Goal: Information Seeking & Learning: Learn about a topic

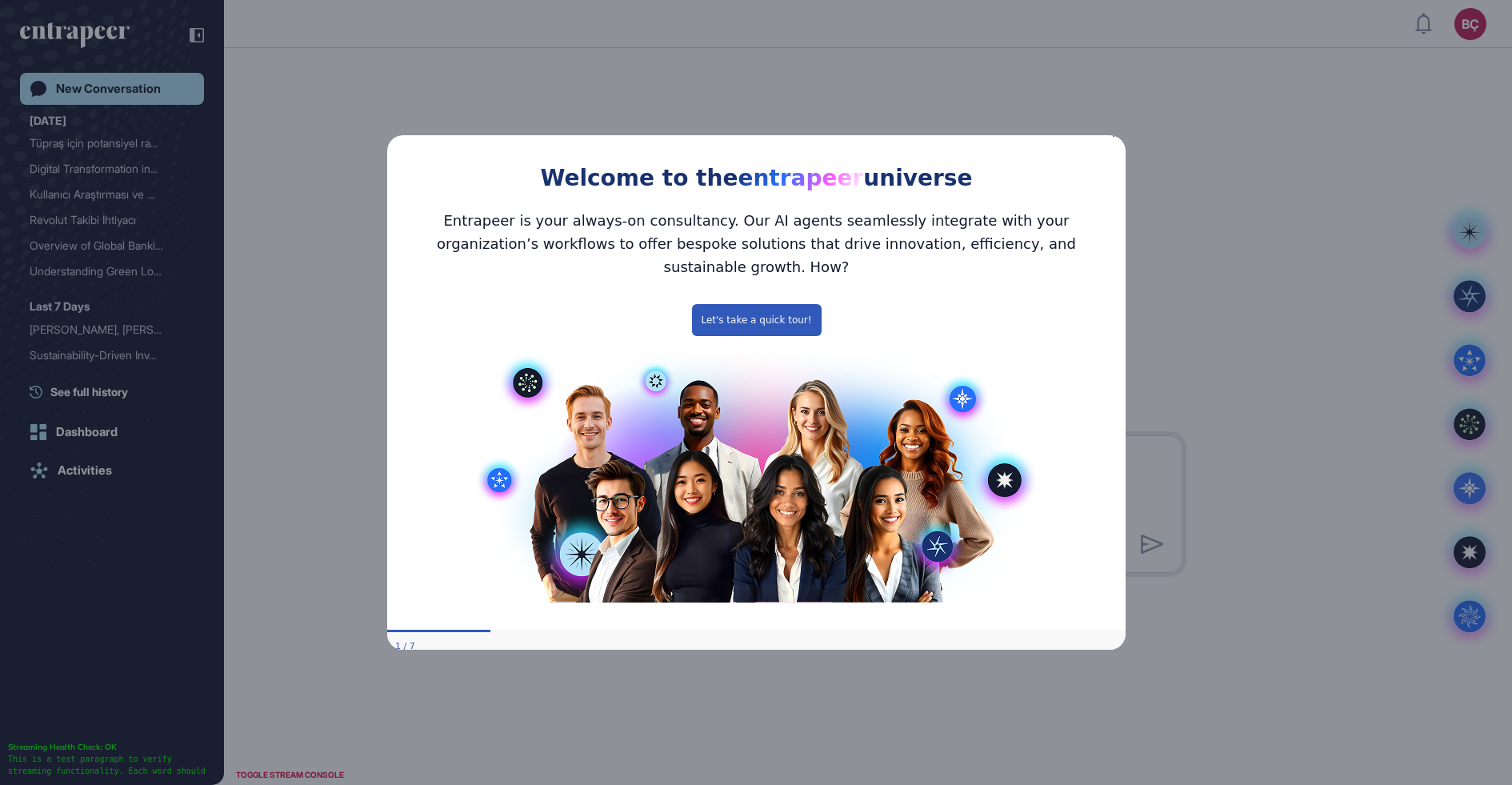
click at [1115, 141] on div "Welcome to the entrapeer universe Entrapeer is your always-on consultancy. Our …" at bounding box center [755, 393] width 738 height 538
click at [1116, 137] on icon "Close Preview" at bounding box center [1115, 133] width 6 height 6
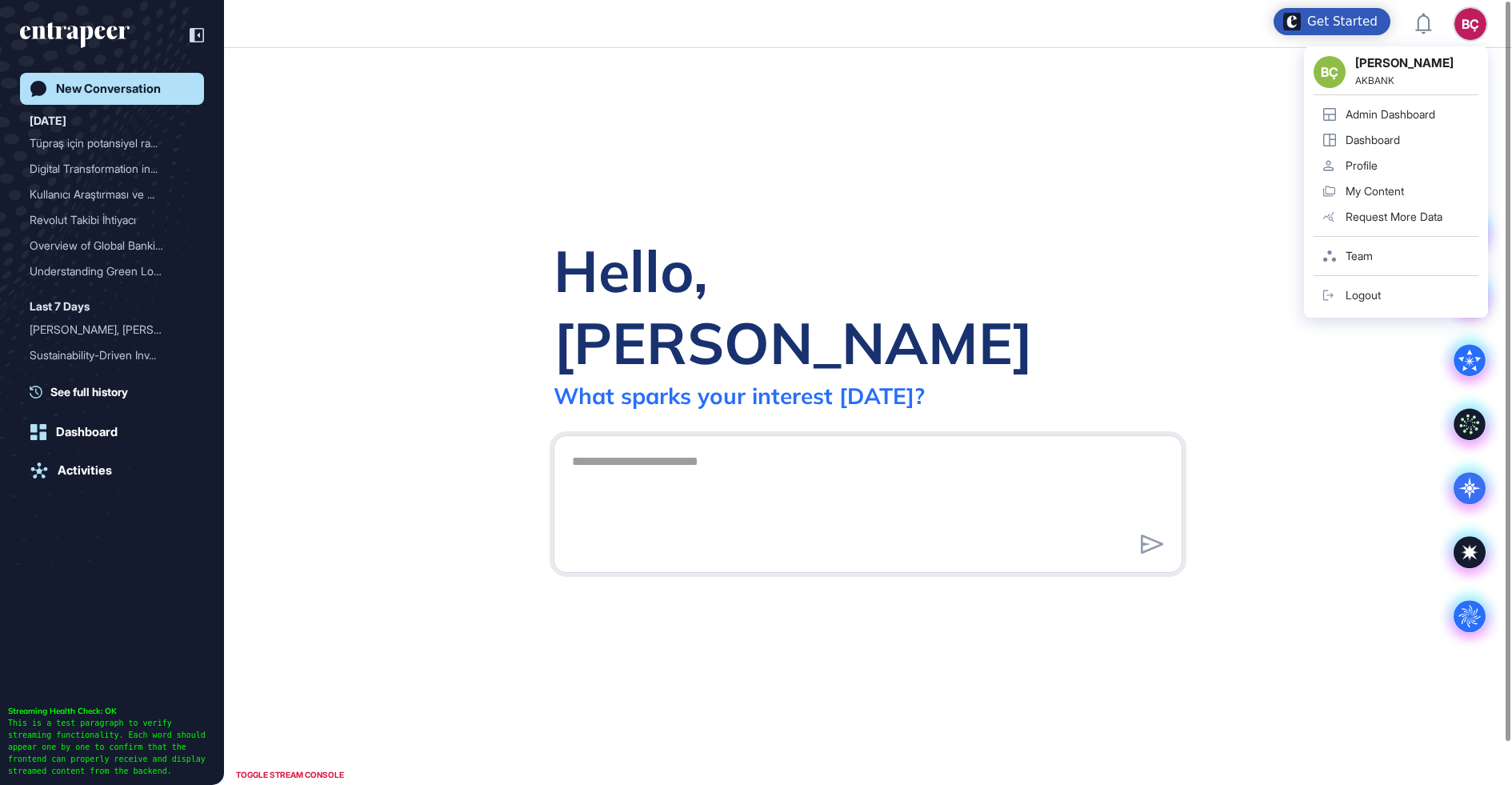
click at [1466, 19] on div "BÇ" at bounding box center [1470, 24] width 32 height 32
click at [1403, 108] on div "Admin Dashboard" at bounding box center [1390, 115] width 90 height 13
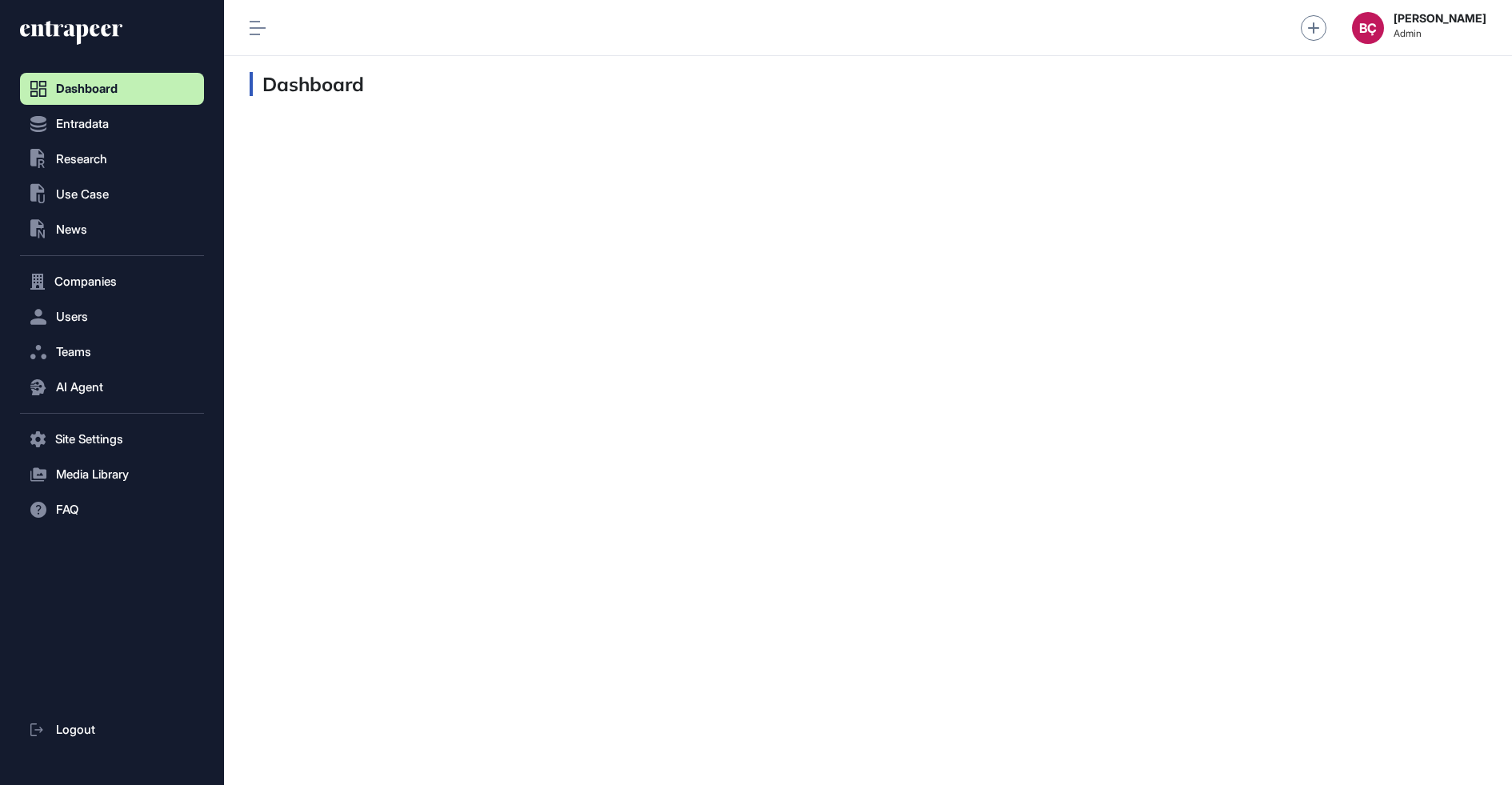
scroll to position [1, 1]
click at [86, 323] on span "Users" at bounding box center [71, 317] width 32 height 13
click at [92, 373] on button "Teams" at bounding box center [112, 384] width 184 height 32
click at [96, 413] on span "AI Agent" at bounding box center [79, 420] width 47 height 13
click at [103, 446] on span "Messages" at bounding box center [77, 449] width 51 height 13
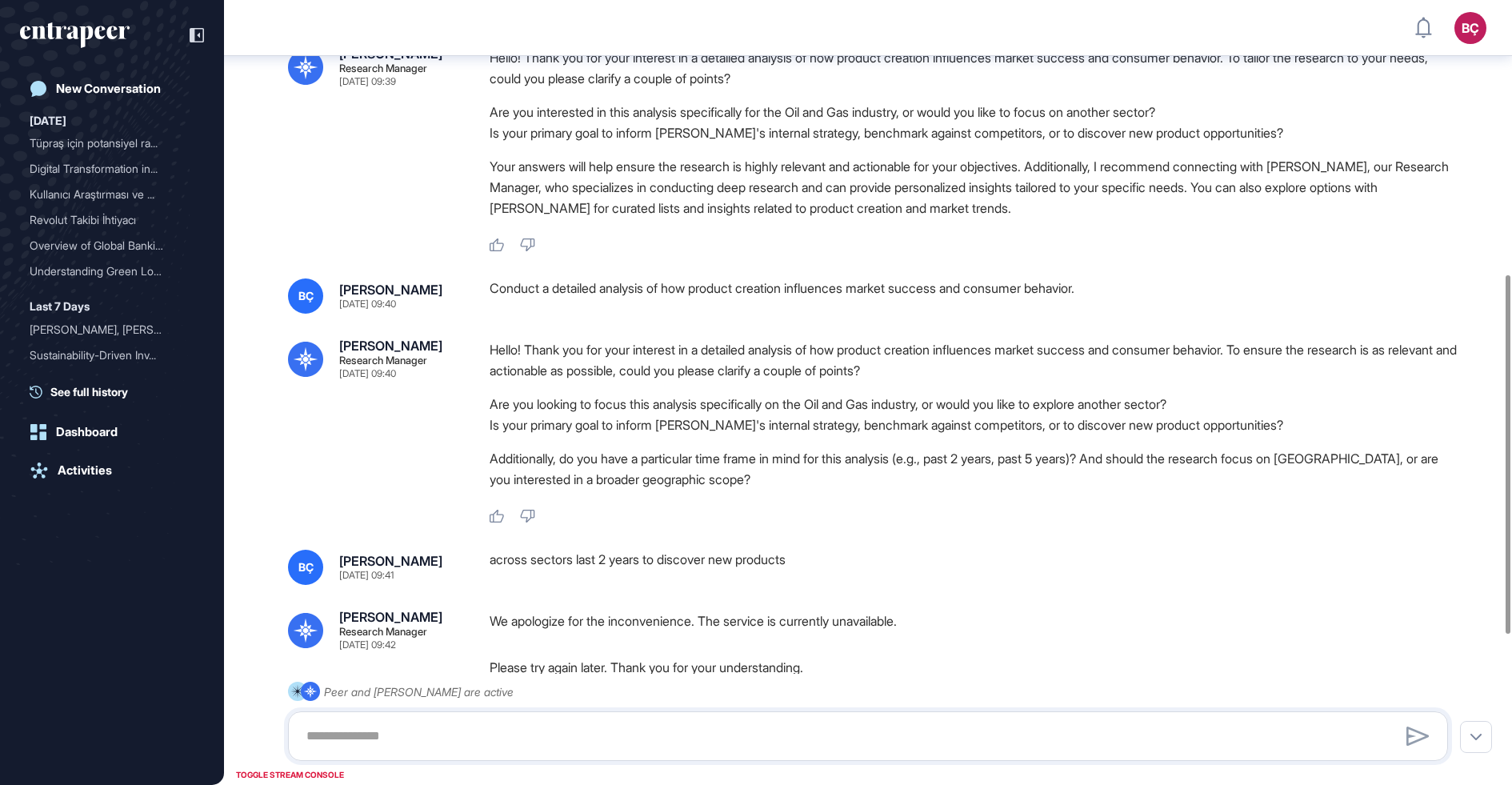
scroll to position [927, 0]
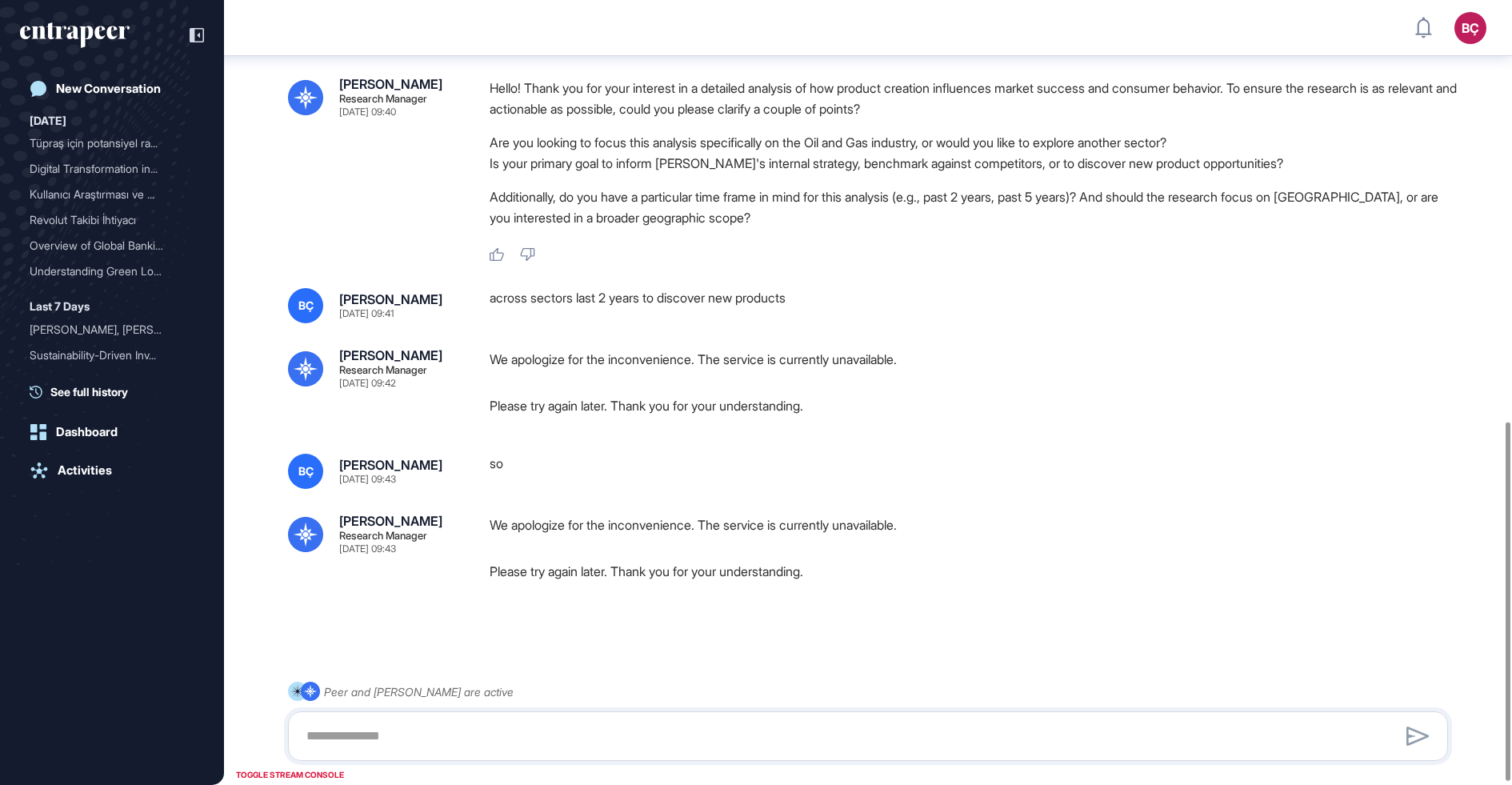
scroll to position [927, 0]
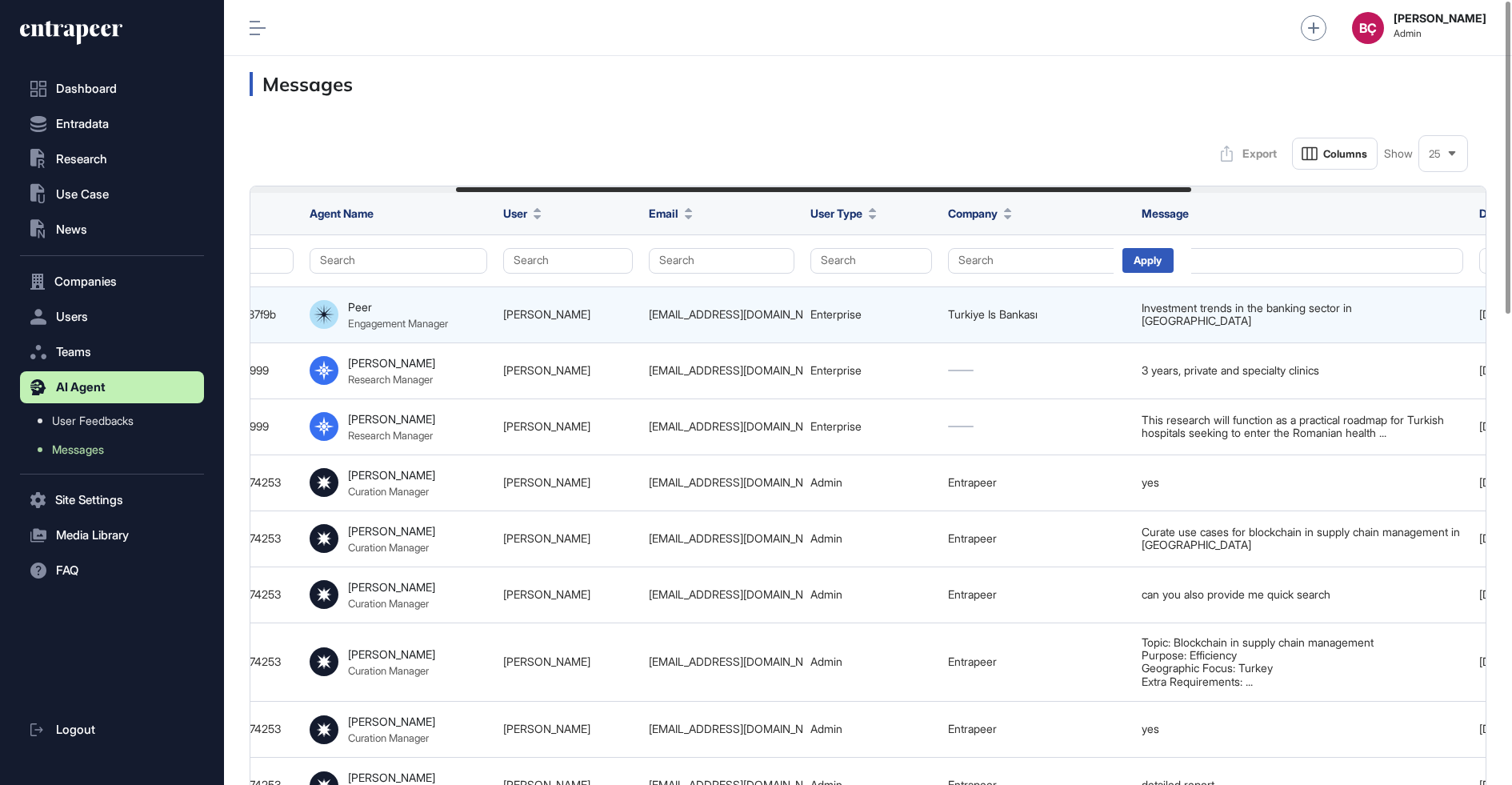
scroll to position [0, 841]
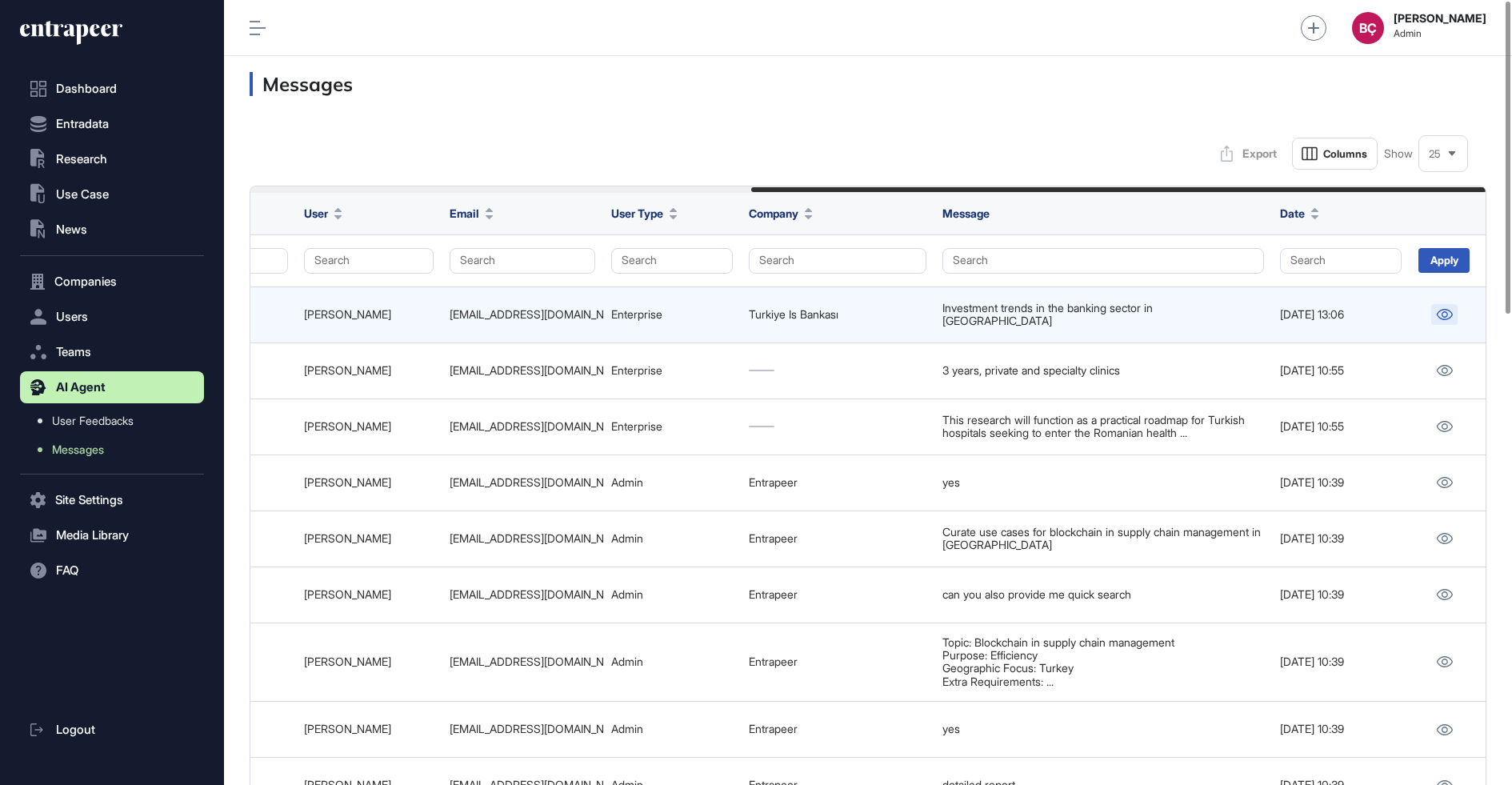
click at [1452, 306] on link at bounding box center [1444, 314] width 26 height 20
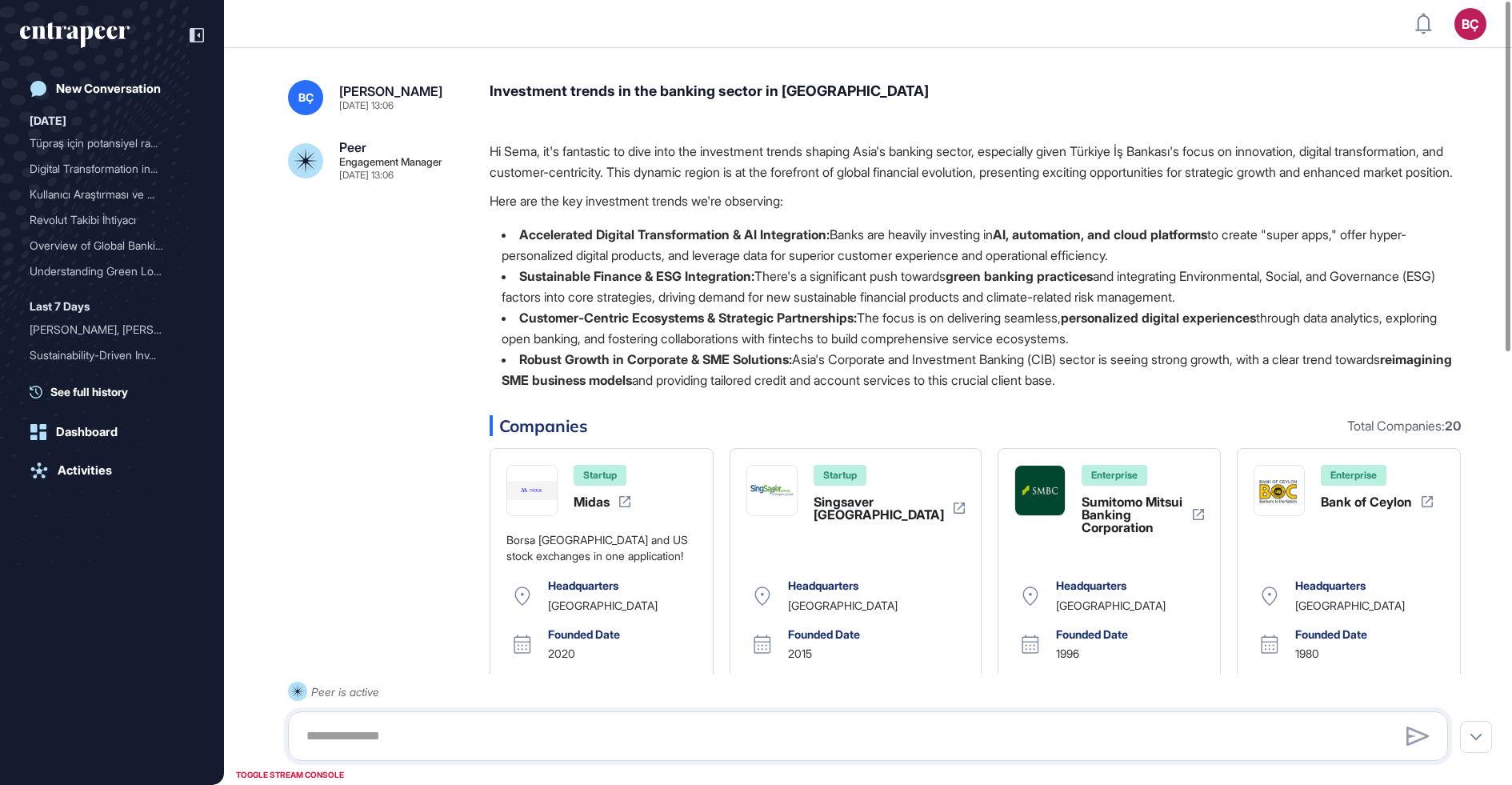
click at [529, 389] on li "Robust Growth in Corporate & SME Solutions: Asia's Corporate and Investment Ban…" at bounding box center [975, 369] width 971 height 42
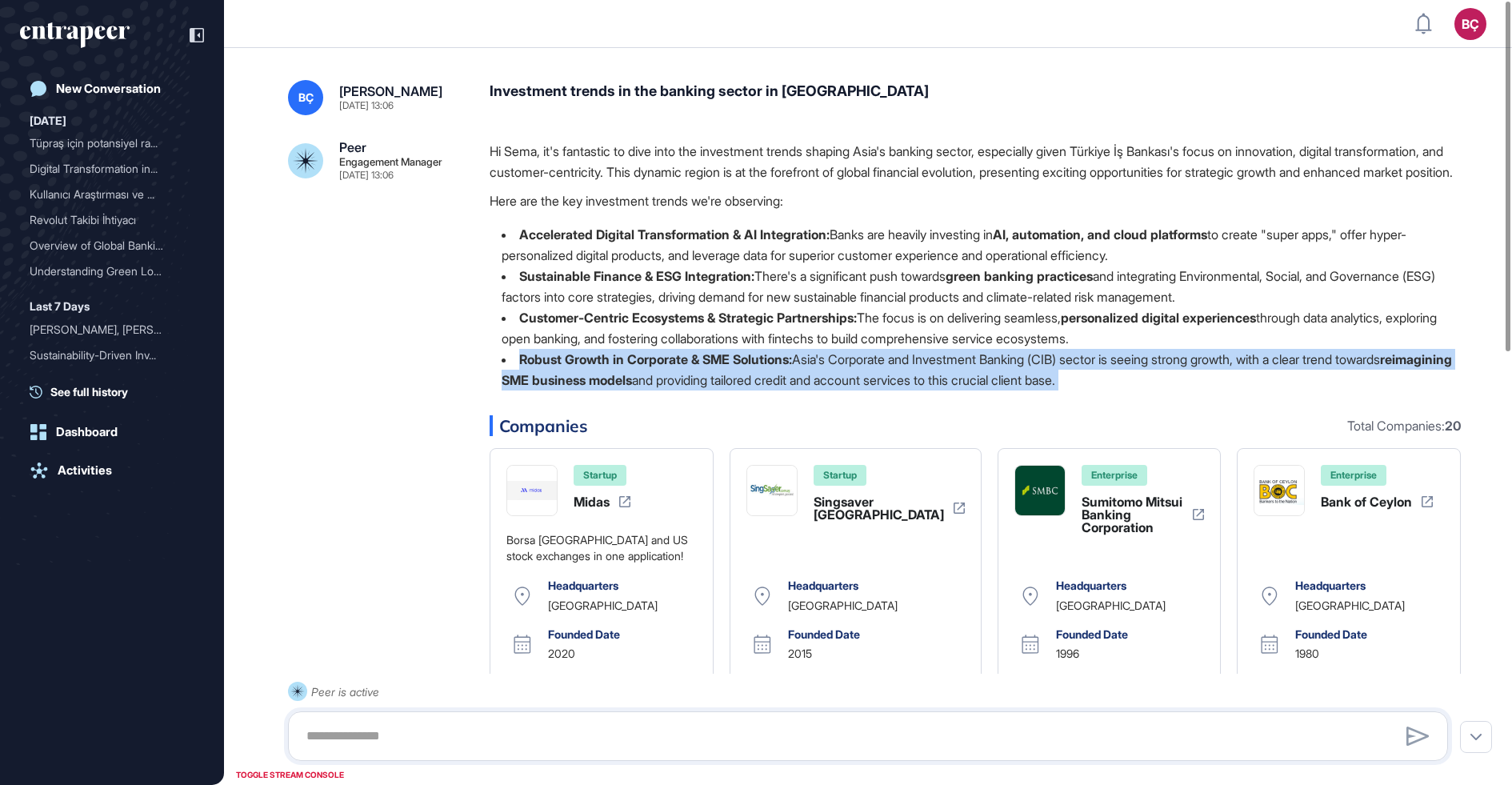
click at [529, 389] on li "Robust Growth in Corporate & SME Solutions: Asia's Corporate and Investment Ban…" at bounding box center [975, 369] width 971 height 42
click at [534, 388] on strong "reimagining SME business models" at bounding box center [976, 370] width 951 height 37
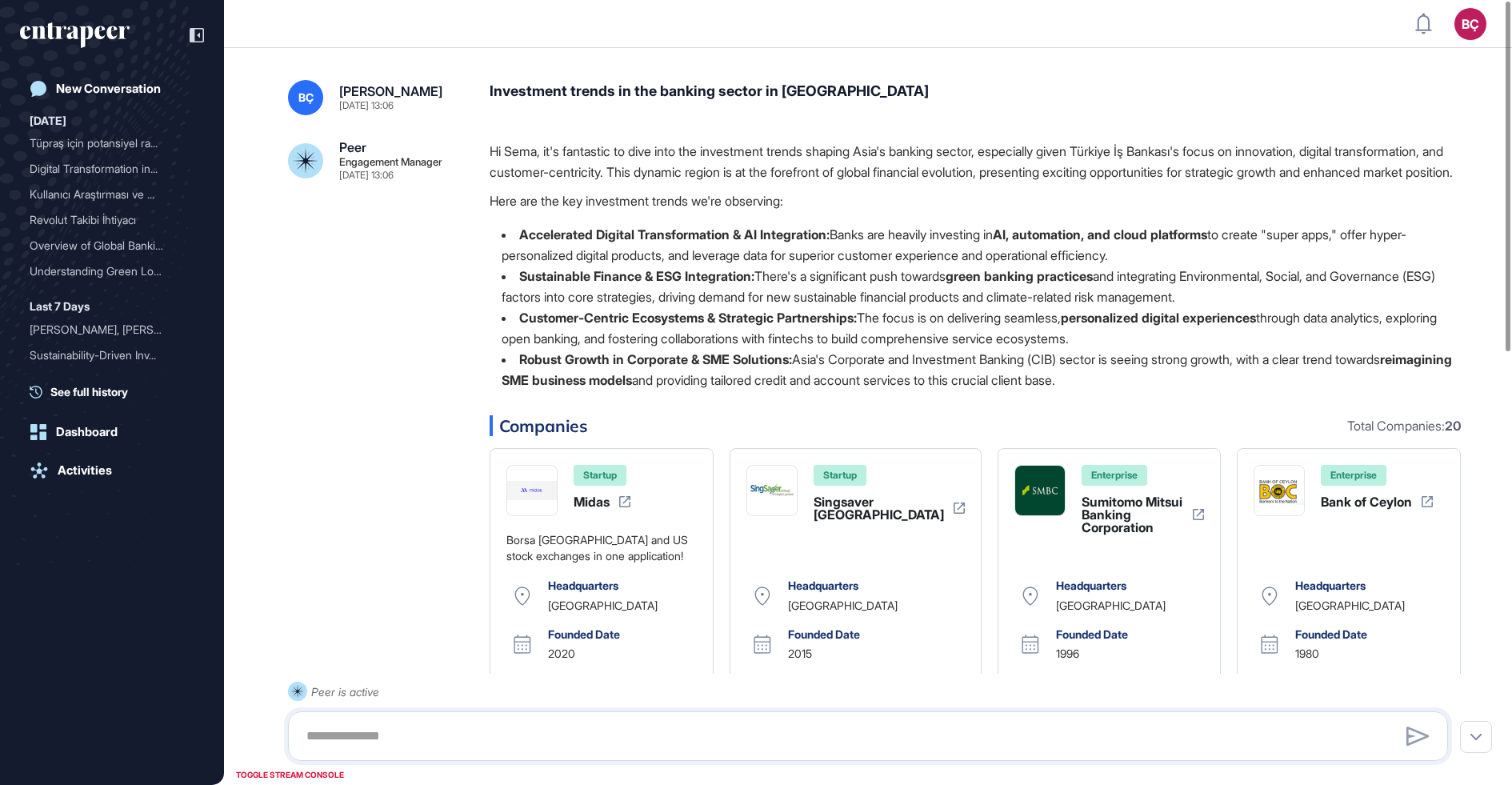
click at [534, 388] on strong "reimagining SME business models" at bounding box center [976, 370] width 951 height 37
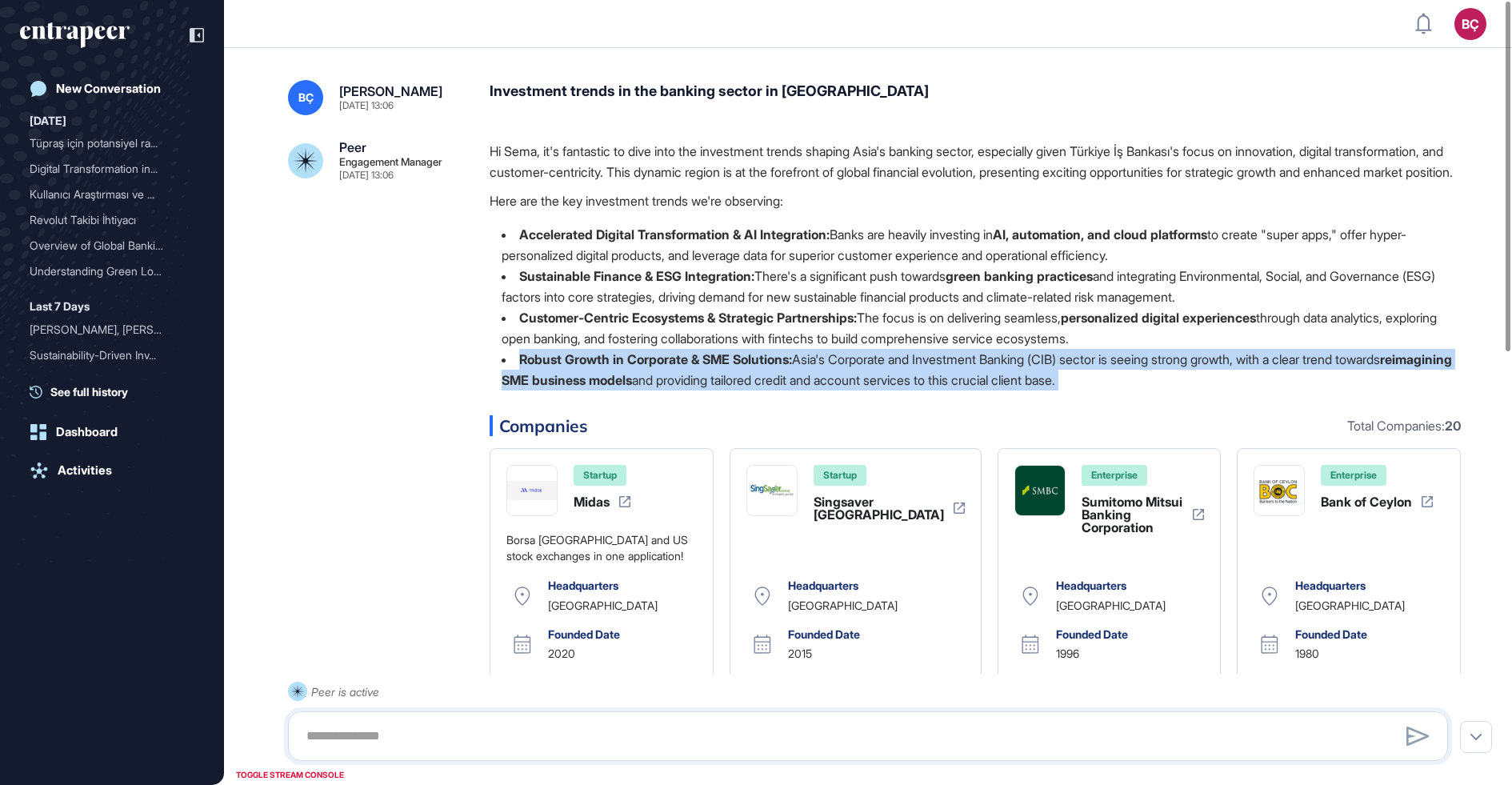
click at [534, 388] on strong "reimagining SME business models" at bounding box center [976, 370] width 951 height 37
click at [552, 388] on li "Robust Growth in Corporate & SME Solutions: Asia's Corporate and Investment Ban…" at bounding box center [975, 369] width 971 height 42
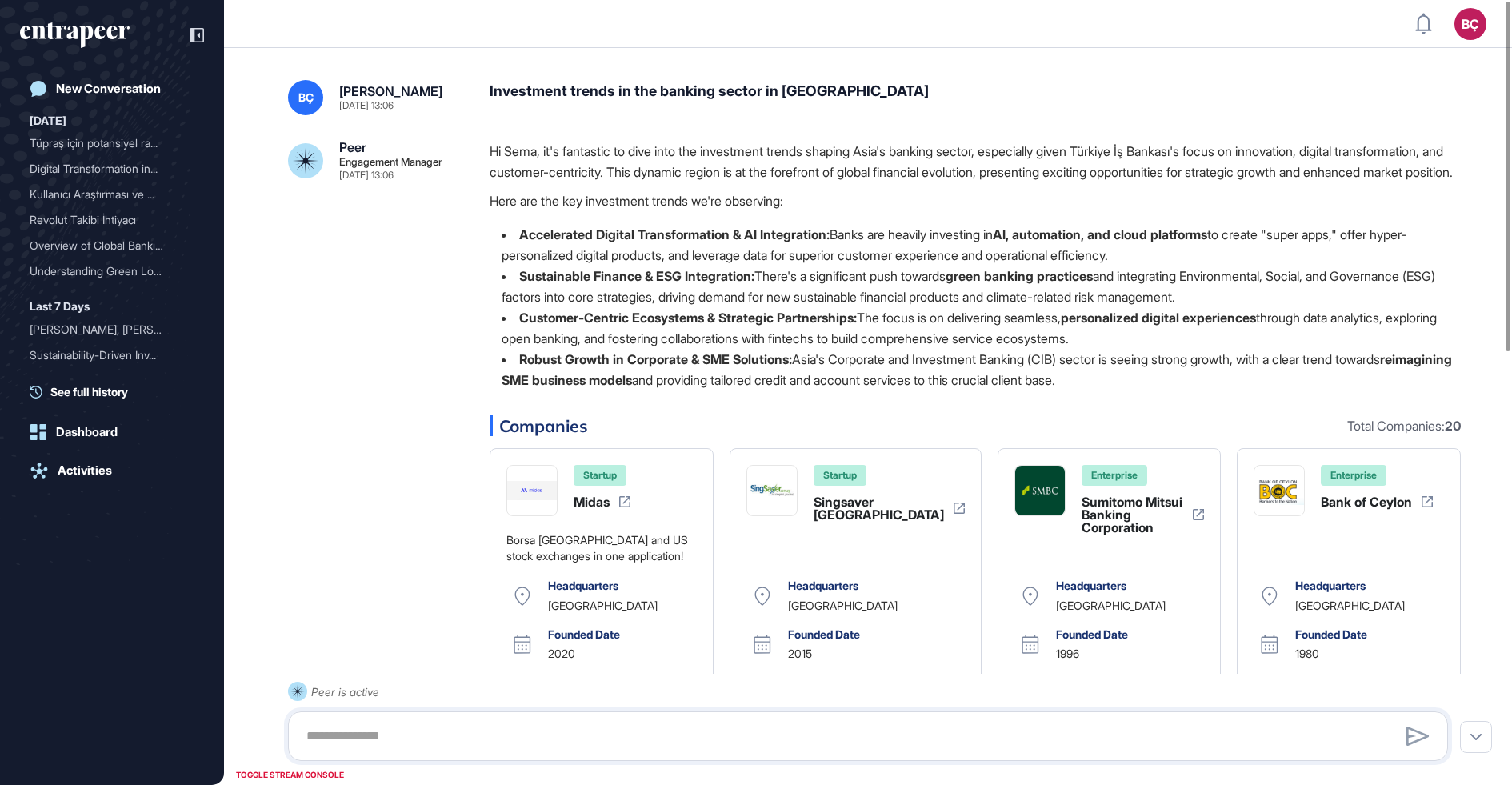
click at [583, 348] on li "Customer-Centric Ecosystems & Strategic Partnerships: The focus is on deliverin…" at bounding box center [975, 328] width 971 height 42
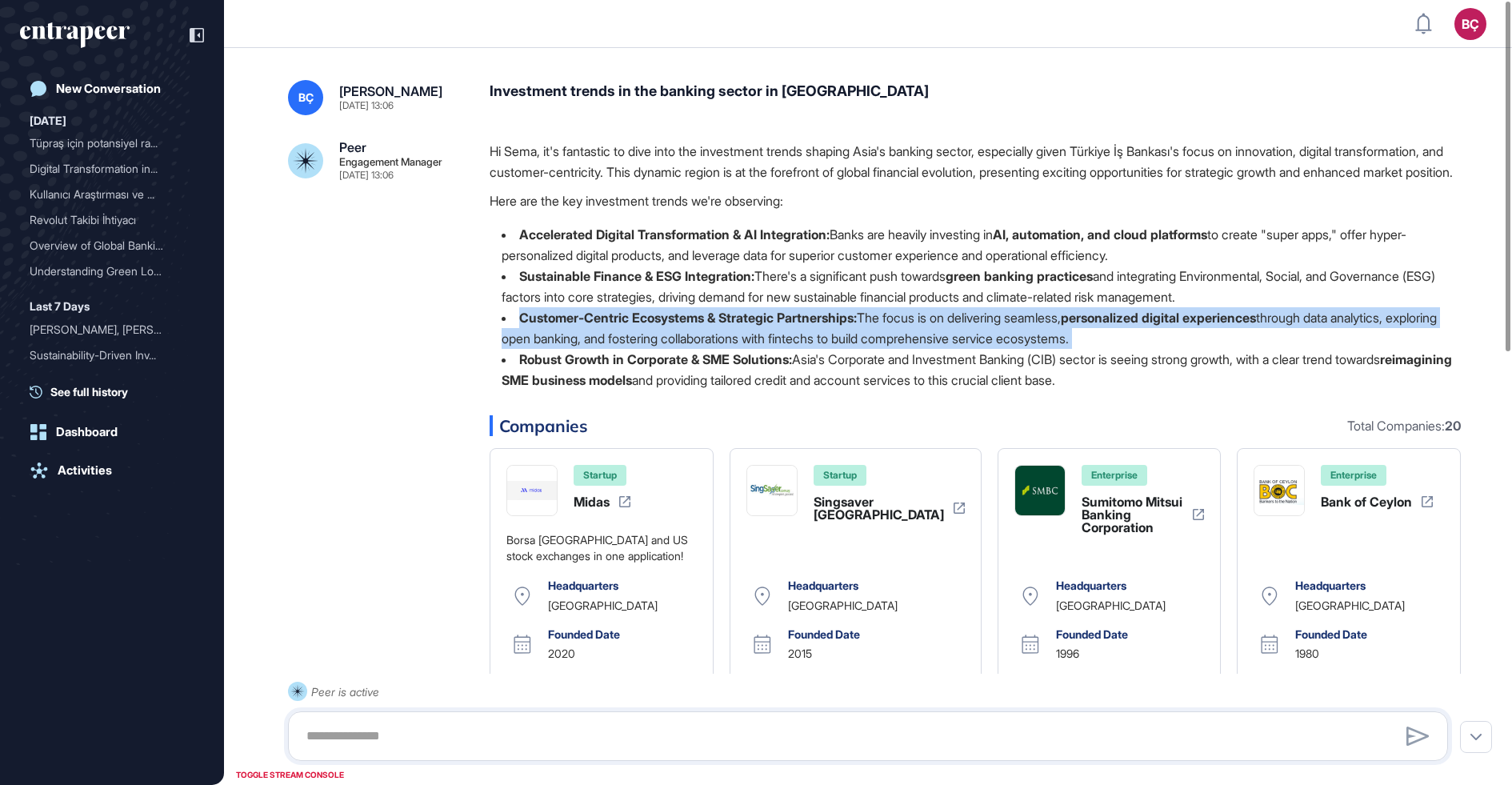
click at [583, 348] on li "Customer-Centric Ecosystems & Strategic Partnerships: The focus is on deliverin…" at bounding box center [975, 328] width 971 height 42
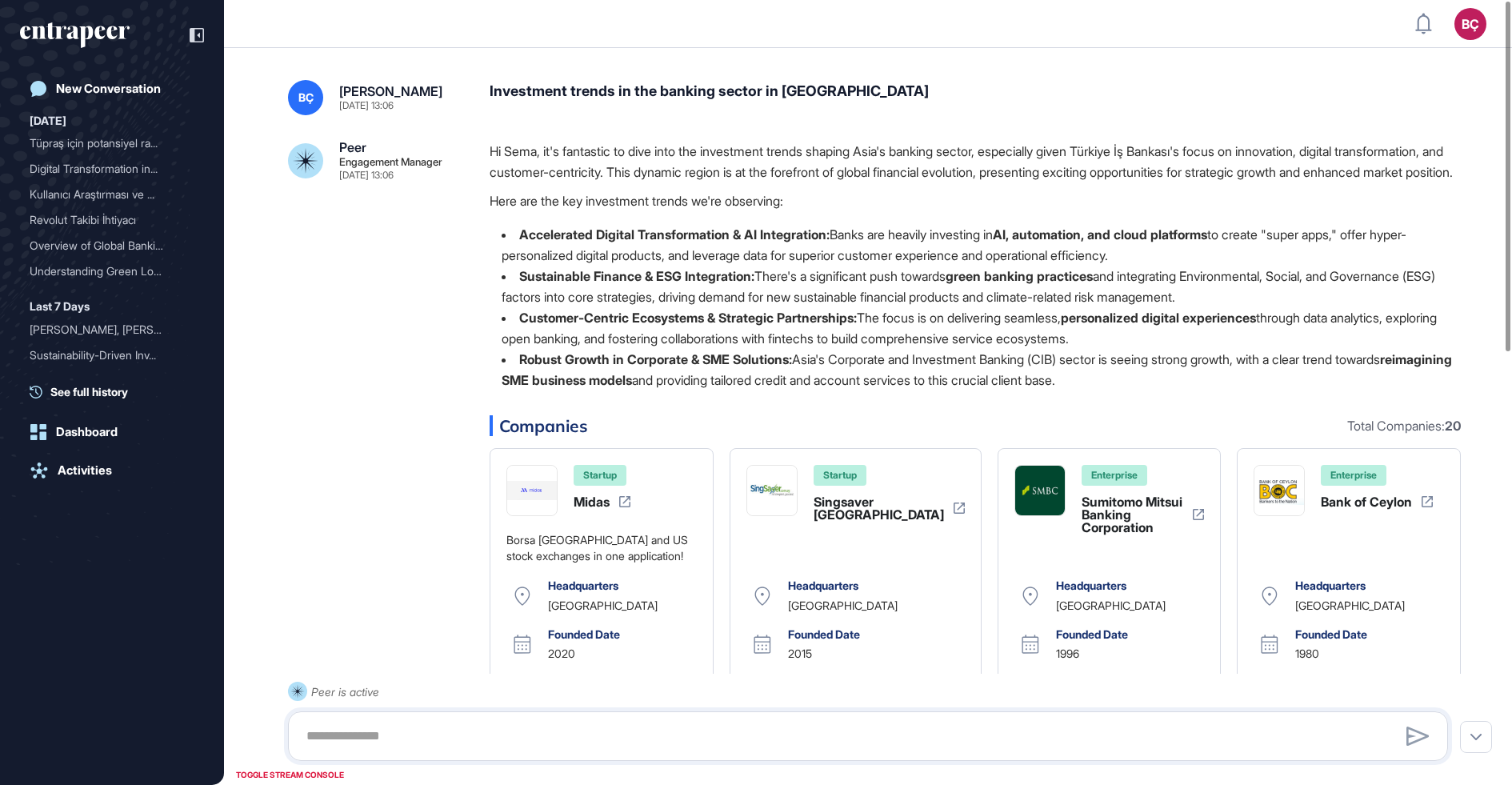
click at [607, 325] on strong "Customer-Centric Ecosystems & Strategic Partnerships:" at bounding box center [687, 317] width 337 height 16
click at [587, 285] on strong "Sustainable Finance & ESG Integration:" at bounding box center [636, 275] width 235 height 16
click at [583, 285] on strong "Sustainable Finance & ESG Integration:" at bounding box center [636, 275] width 235 height 16
click at [604, 266] on li "Accelerated Digital Transformation & AI Integration: Banks are heavily investin…" at bounding box center [975, 245] width 971 height 42
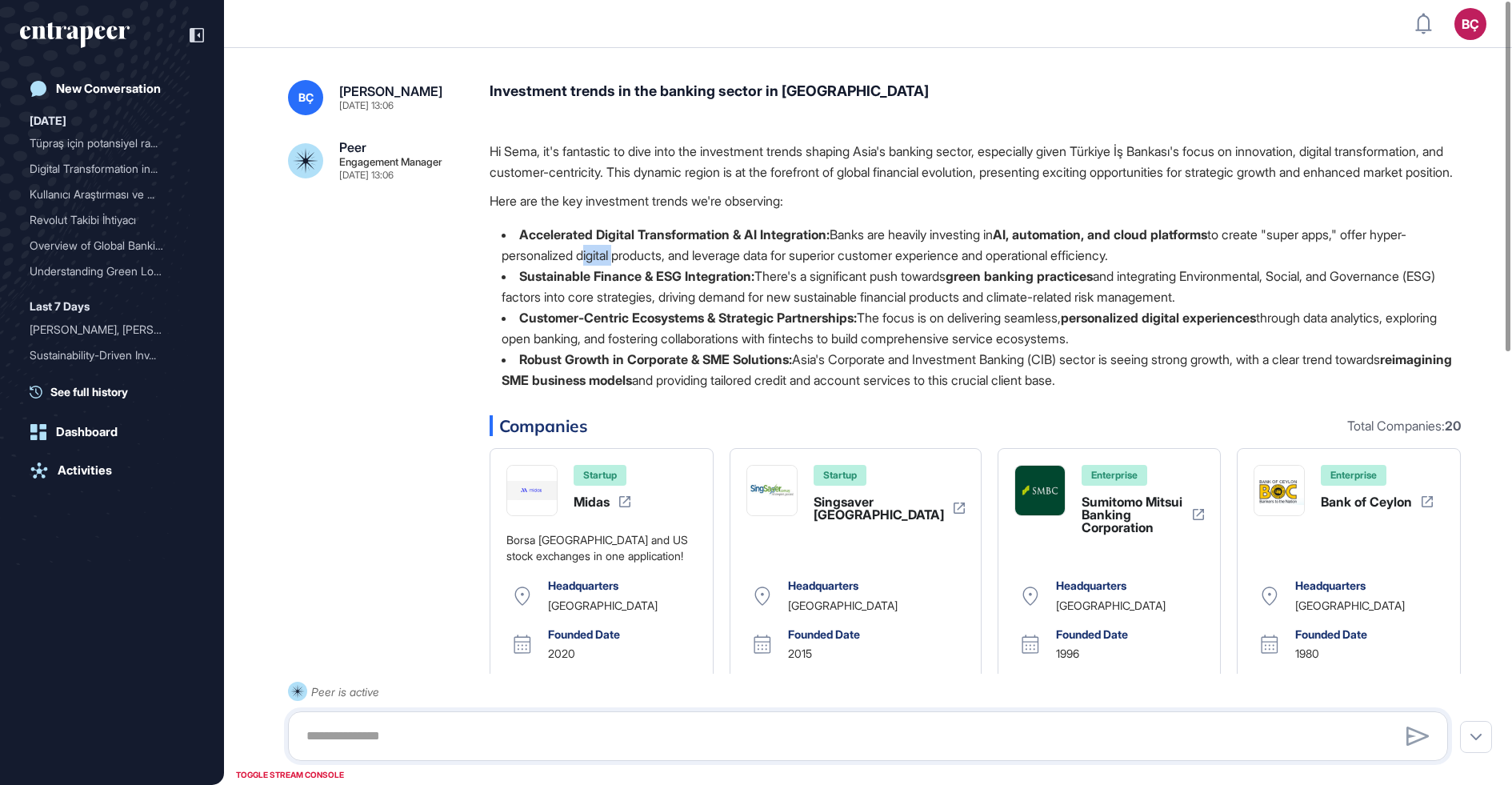
click at [604, 266] on li "Accelerated Digital Transformation & AI Integration: Banks are heavily investin…" at bounding box center [975, 245] width 971 height 42
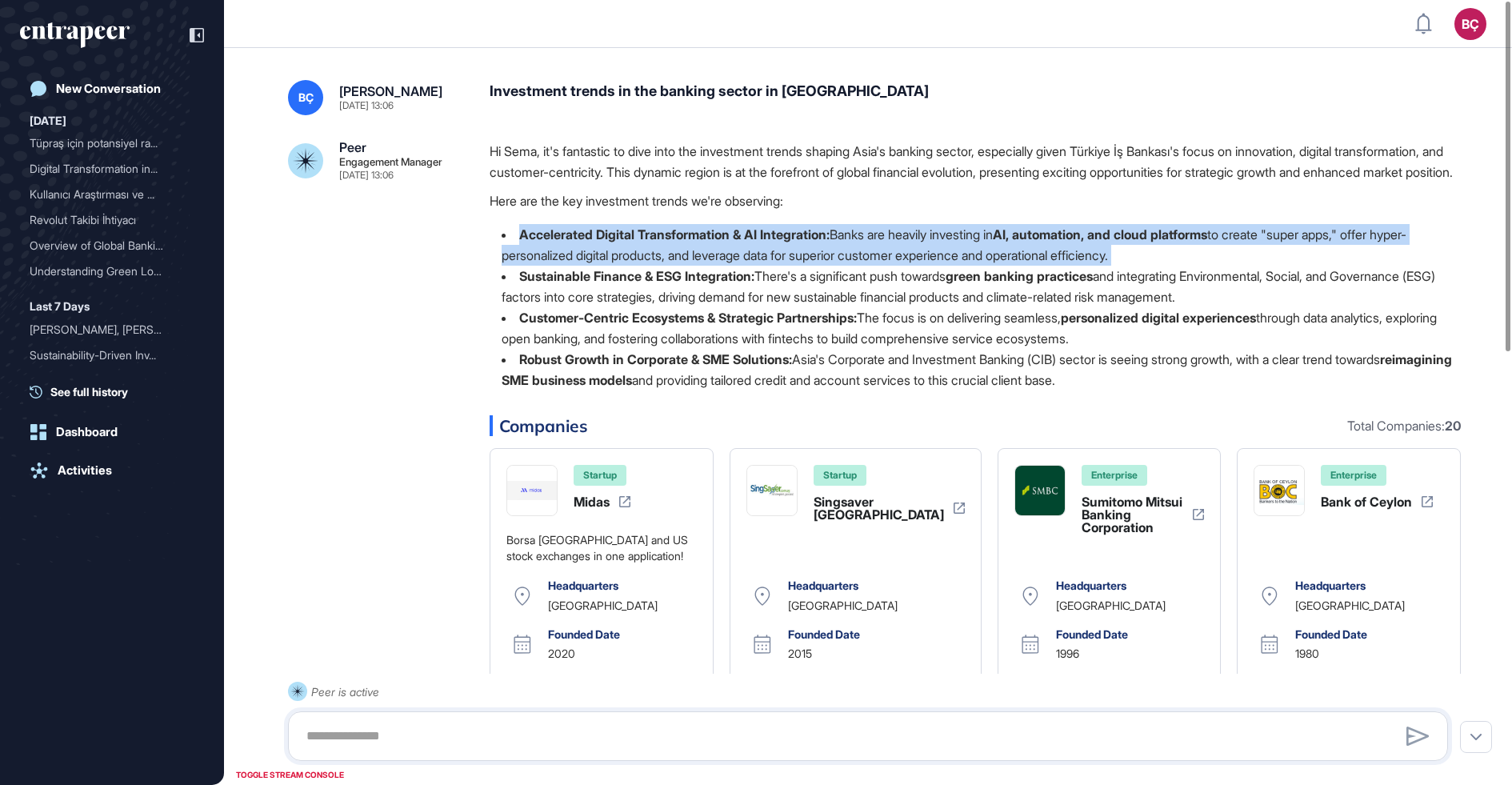
click at [604, 266] on li "Accelerated Digital Transformation & AI Integration: Banks are heavily investin…" at bounding box center [975, 245] width 971 height 42
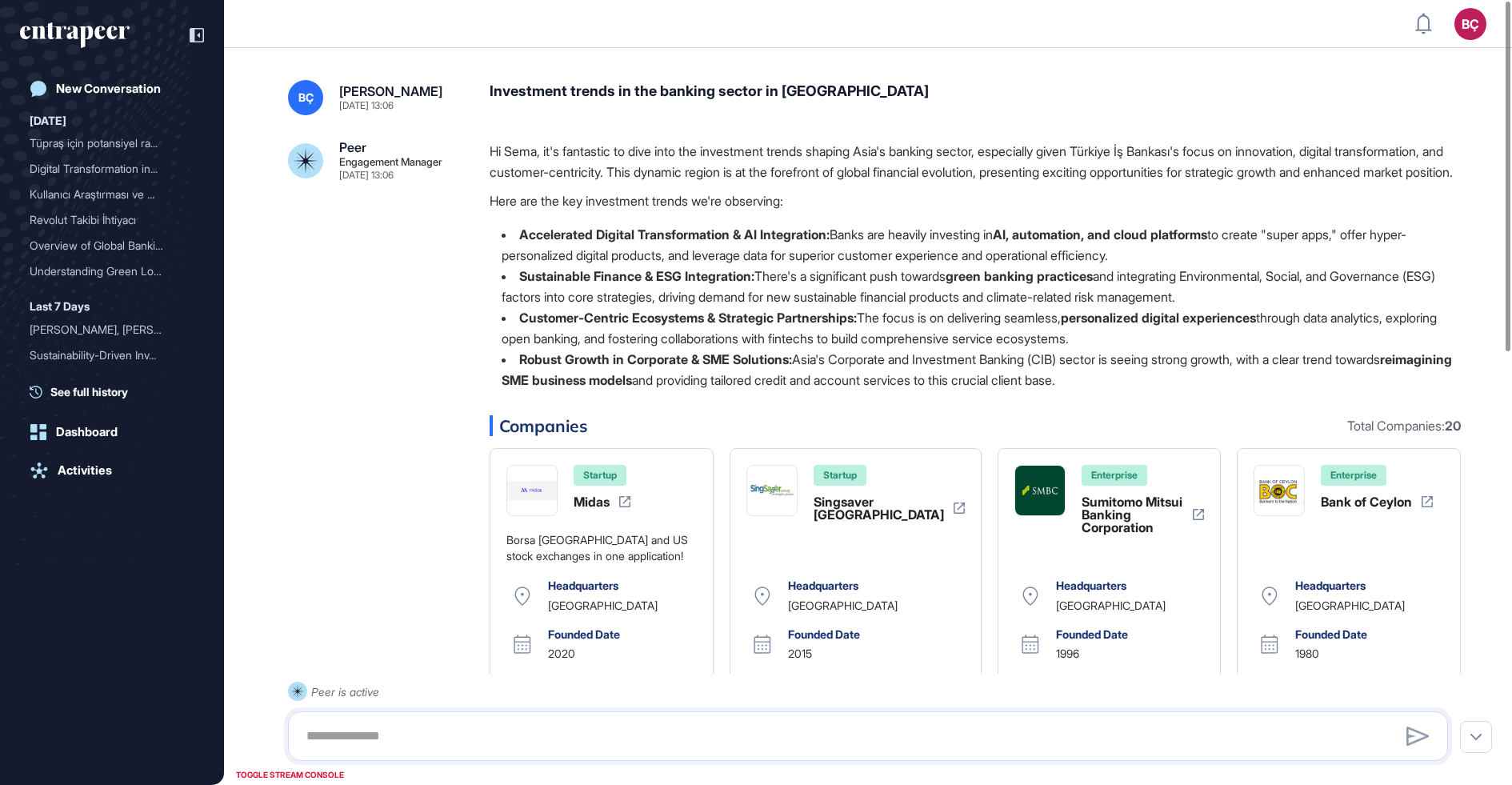
click at [693, 285] on strong "Sustainable Finance & ESG Integration:" at bounding box center [636, 275] width 235 height 16
click at [694, 285] on strong "Sustainable Finance & ESG Integration:" at bounding box center [636, 275] width 235 height 16
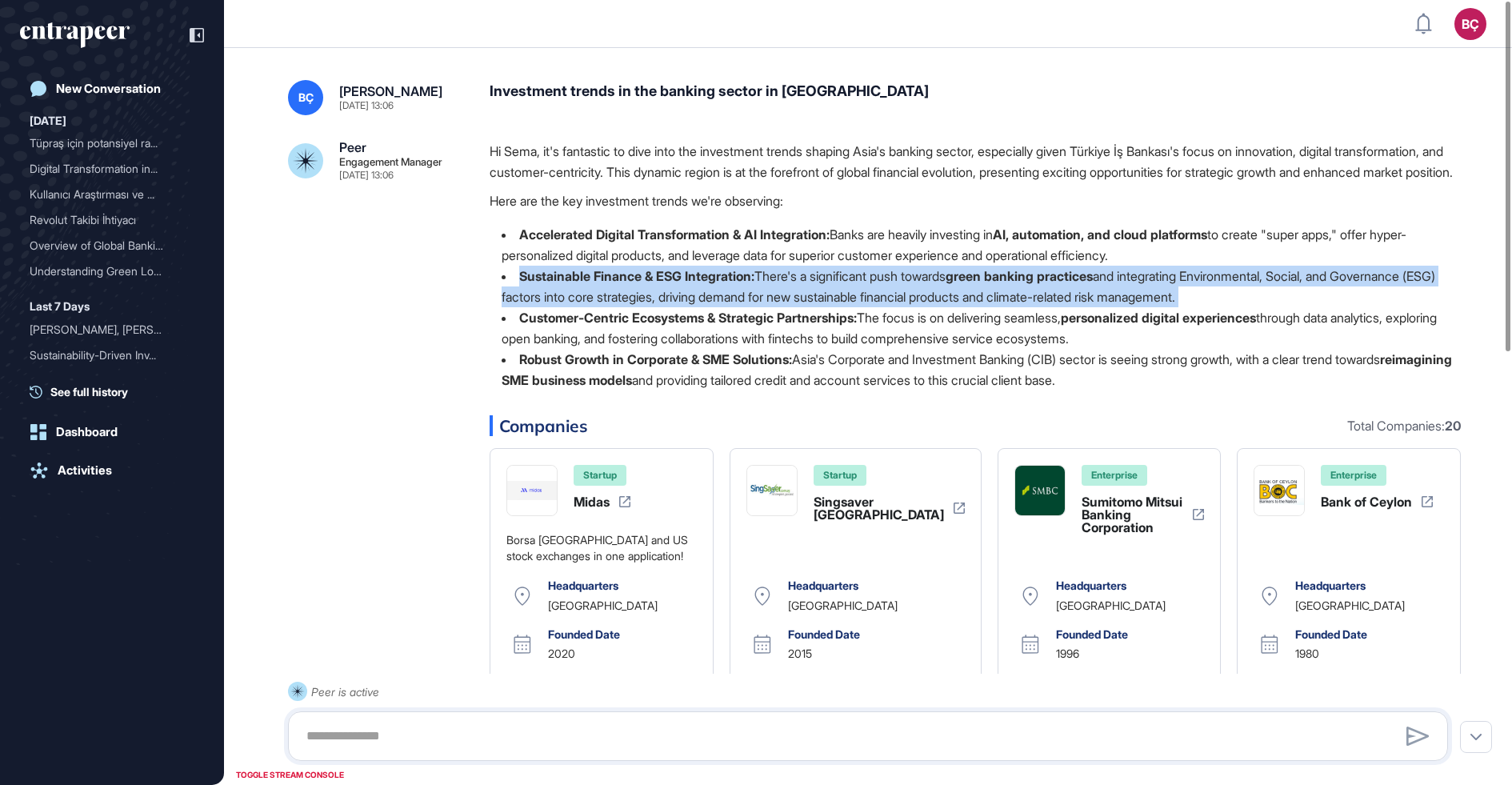
click at [694, 285] on strong "Sustainable Finance & ESG Integration:" at bounding box center [636, 275] width 235 height 16
click at [691, 308] on li "Sustainable Finance & ESG Integration: There's a significant push towards green…" at bounding box center [975, 286] width 971 height 42
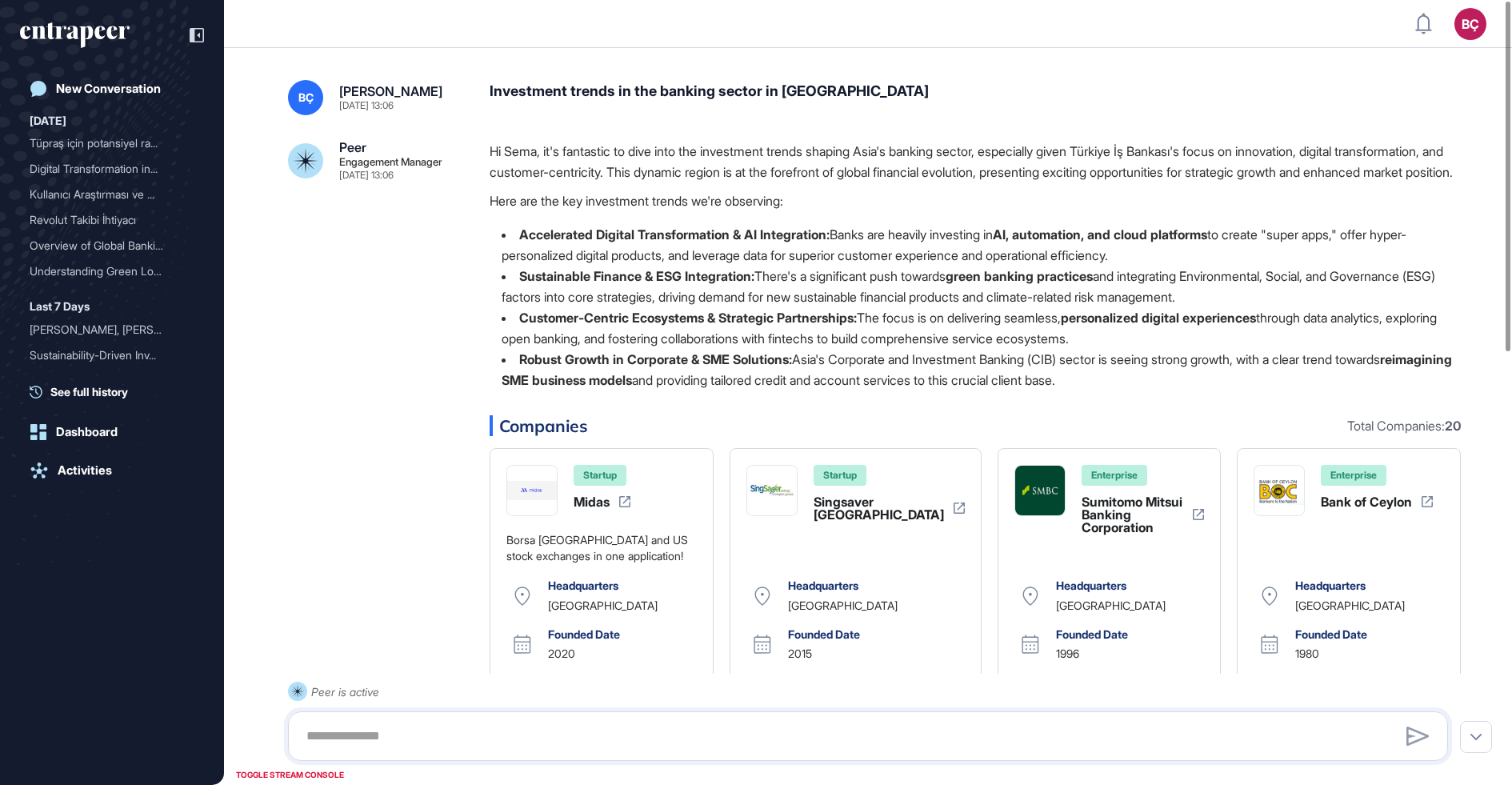
click at [691, 308] on li "Sustainable Finance & ESG Integration: There's a significant push towards green…" at bounding box center [975, 286] width 971 height 42
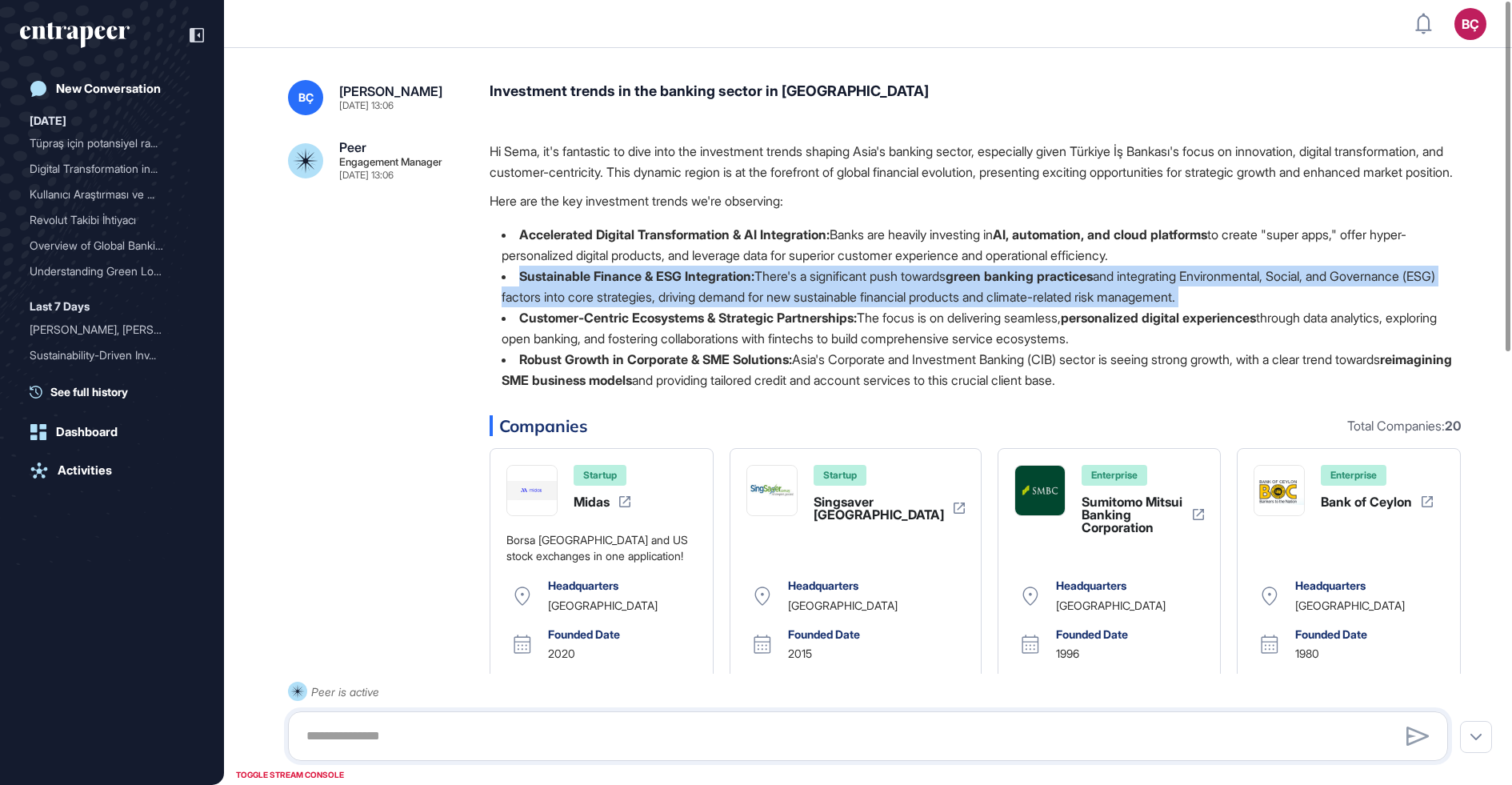
click at [691, 308] on li "Sustainable Finance & ESG Integration: There's a significant push towards green…" at bounding box center [975, 286] width 971 height 42
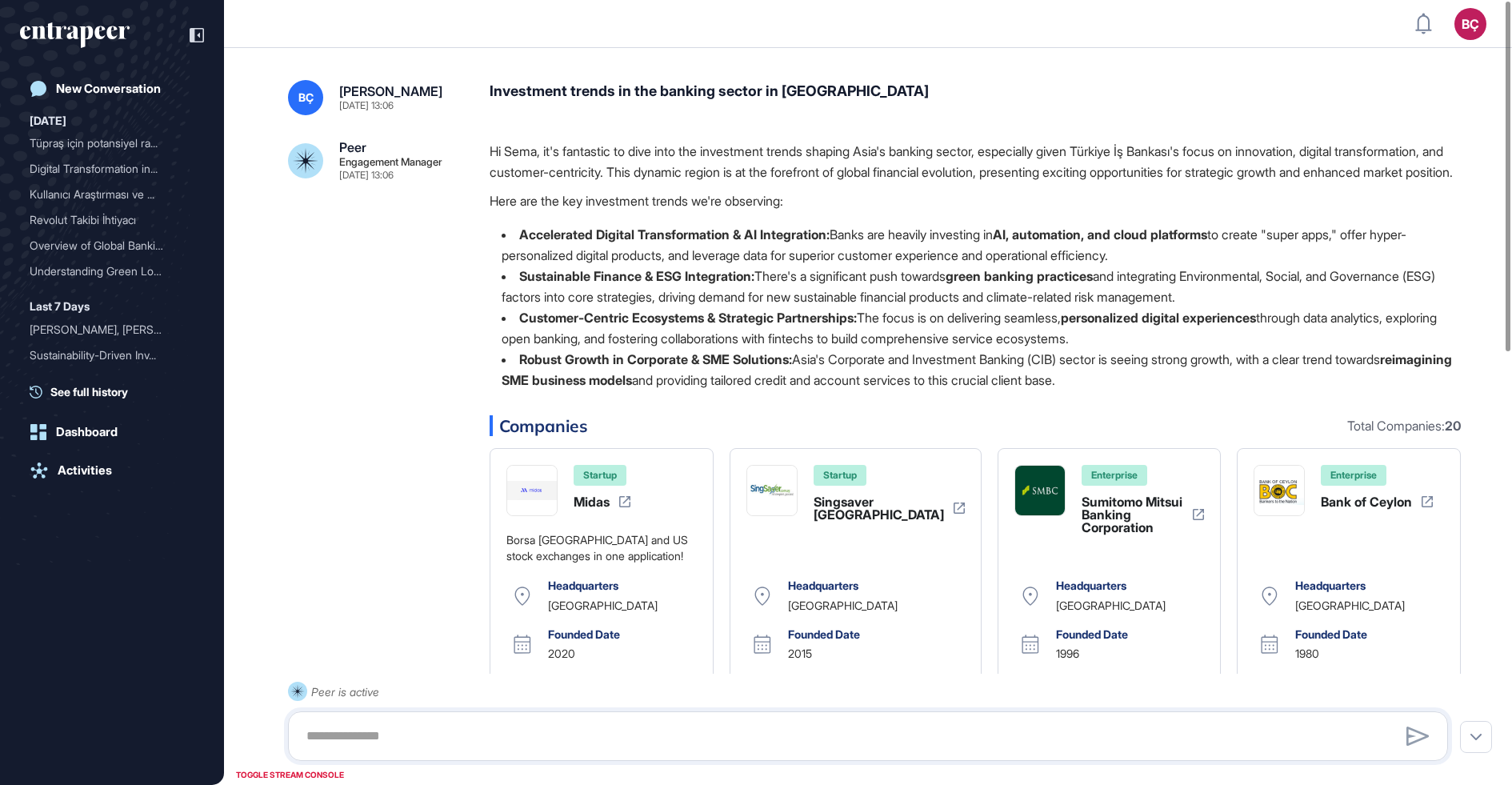
click at [678, 346] on li "Customer-Centric Ecosystems & Strategic Partnerships: The focus is on deliverin…" at bounding box center [975, 328] width 971 height 42
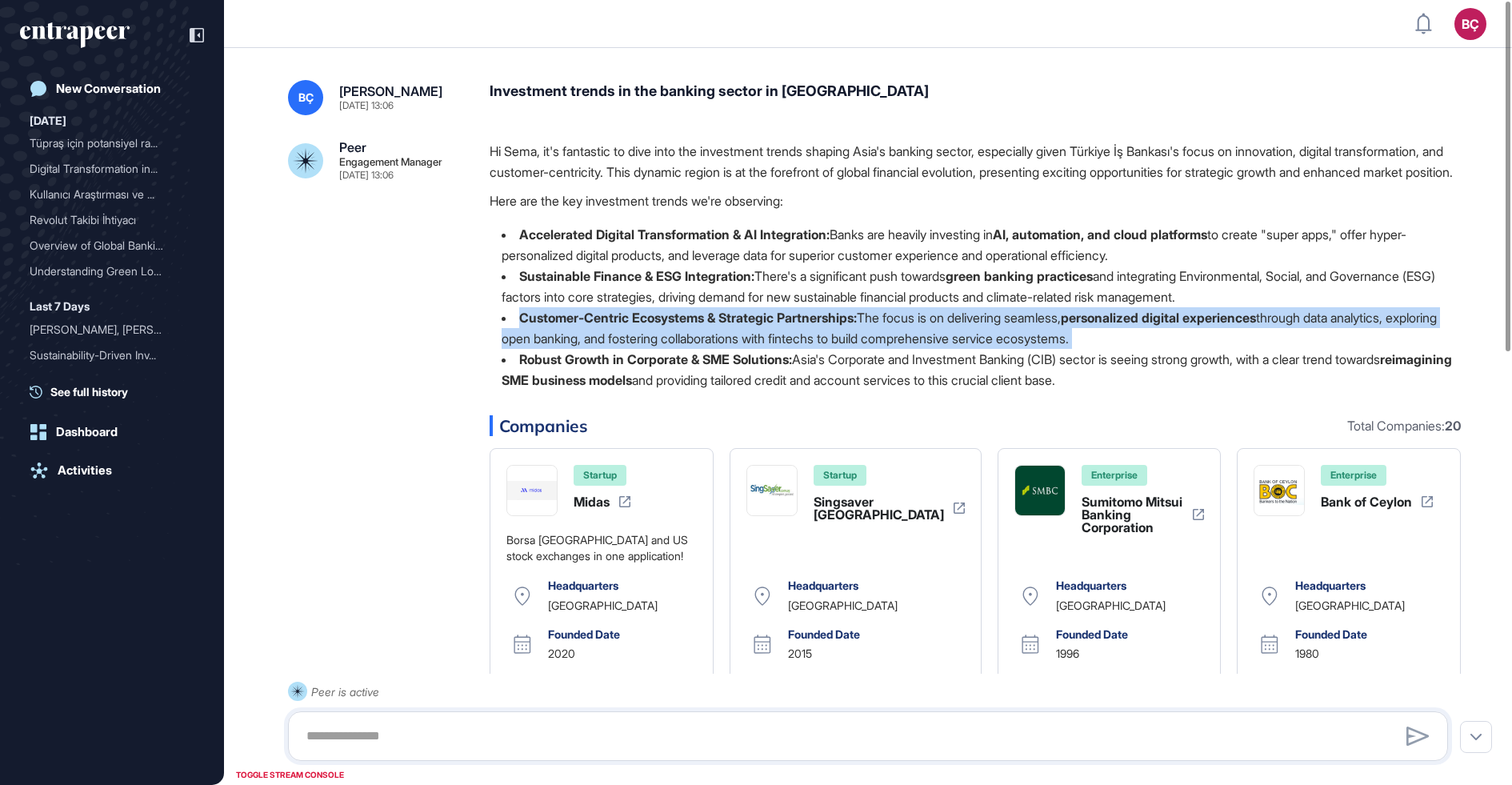
click at [678, 346] on li "Customer-Centric Ecosystems & Strategic Partnerships: The focus is on deliverin…" at bounding box center [975, 328] width 971 height 42
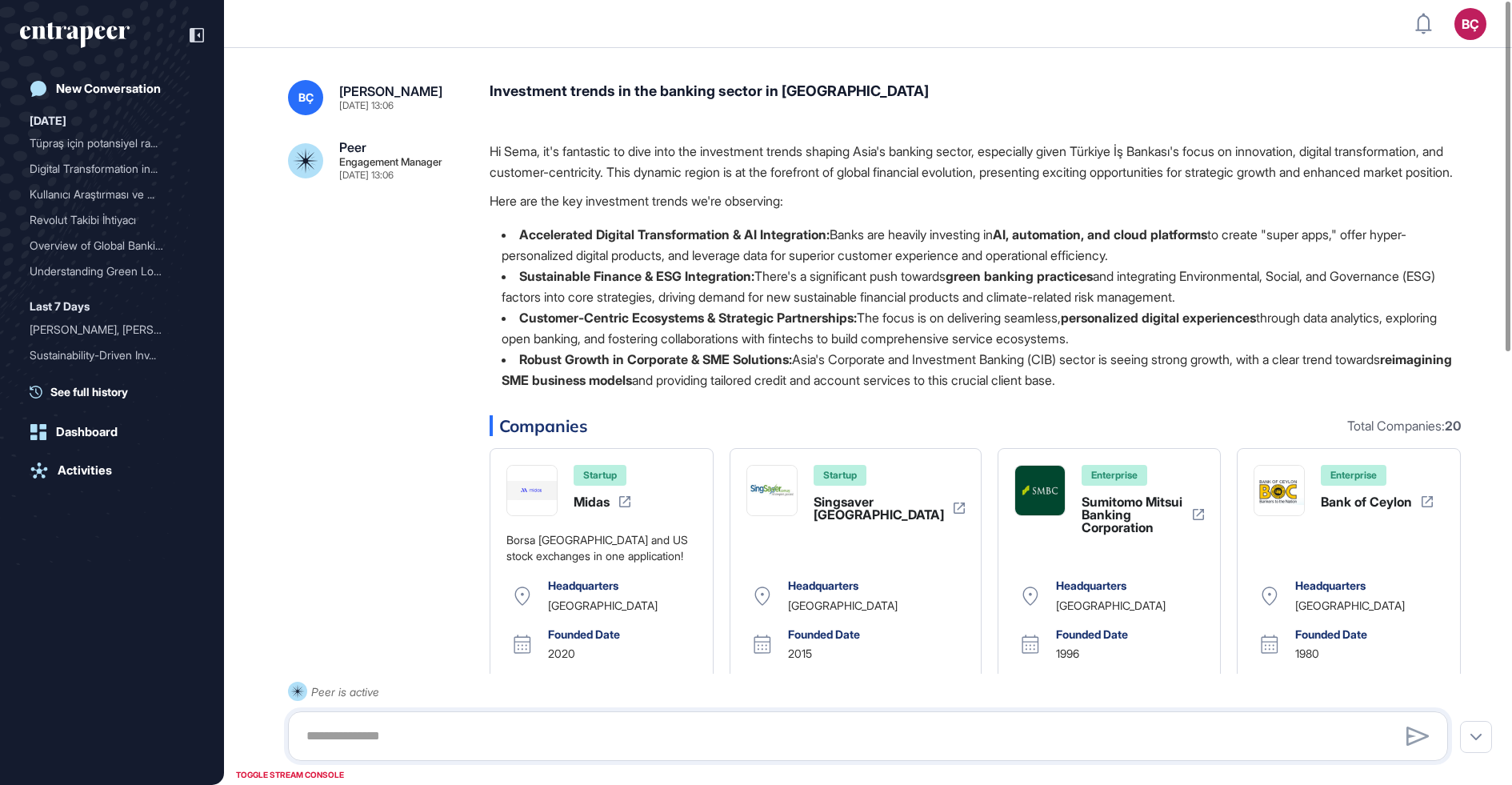
click at [676, 348] on li "Customer-Centric Ecosystems & Strategic Partnerships: The focus is on deliverin…" at bounding box center [975, 328] width 971 height 42
click at [687, 308] on li "Sustainable Finance & ESG Integration: There's a significant push towards green…" at bounding box center [975, 286] width 971 height 42
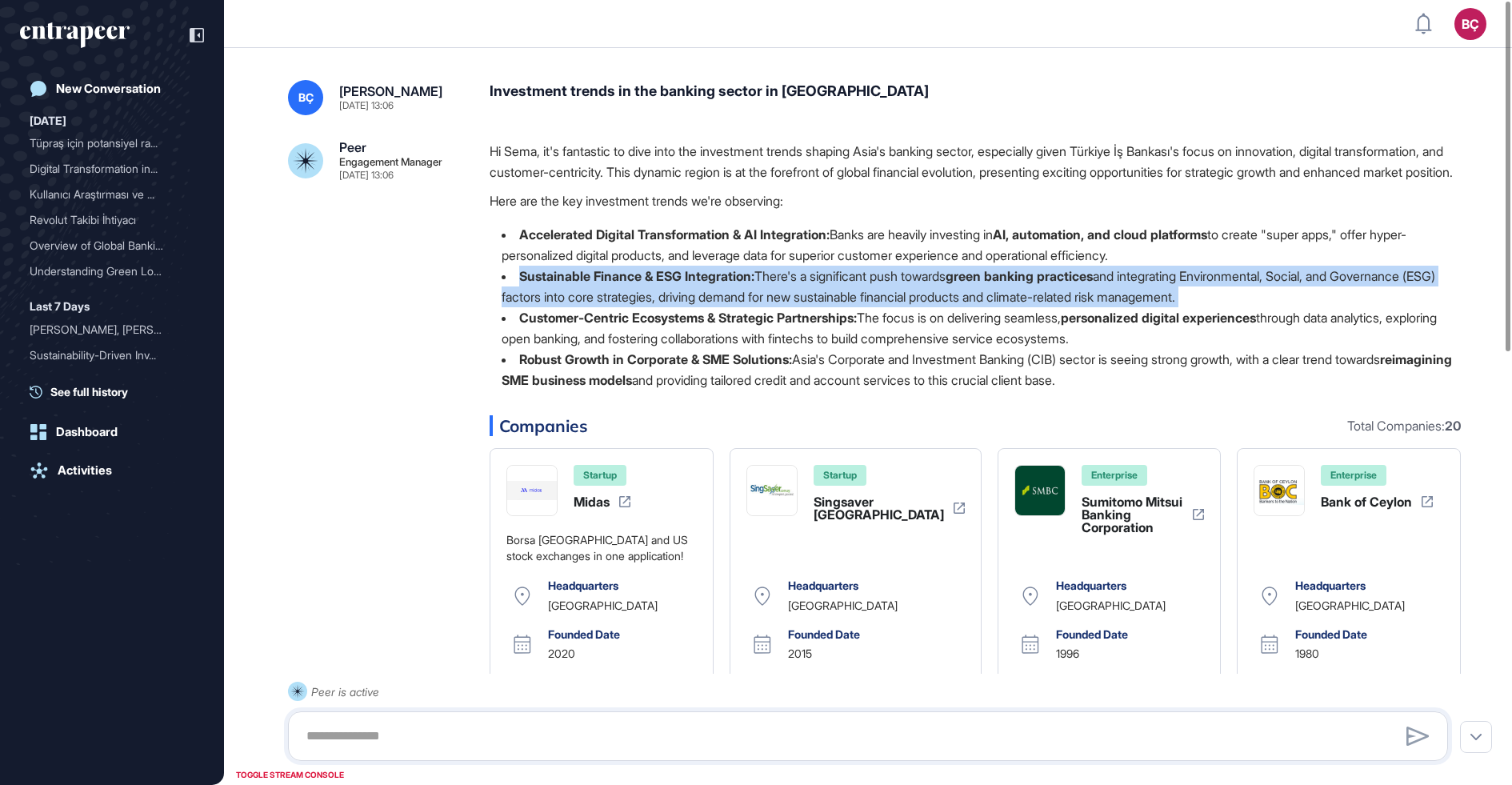
click at [687, 308] on li "Sustainable Finance & ESG Integration: There's a significant push towards green…" at bounding box center [975, 286] width 971 height 42
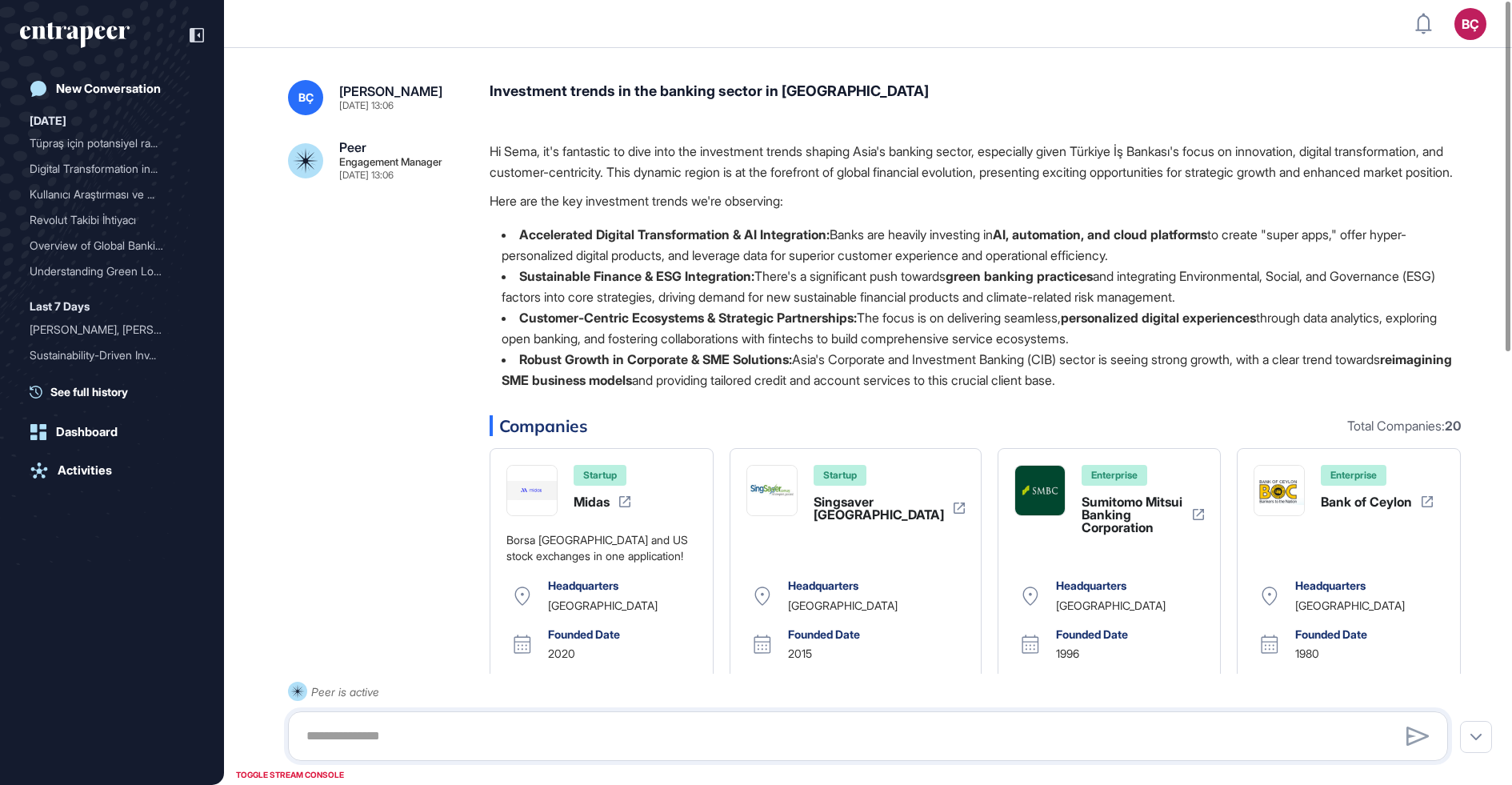
click at [700, 266] on li "Accelerated Digital Transformation & AI Integration: Banks are heavily investin…" at bounding box center [975, 245] width 971 height 42
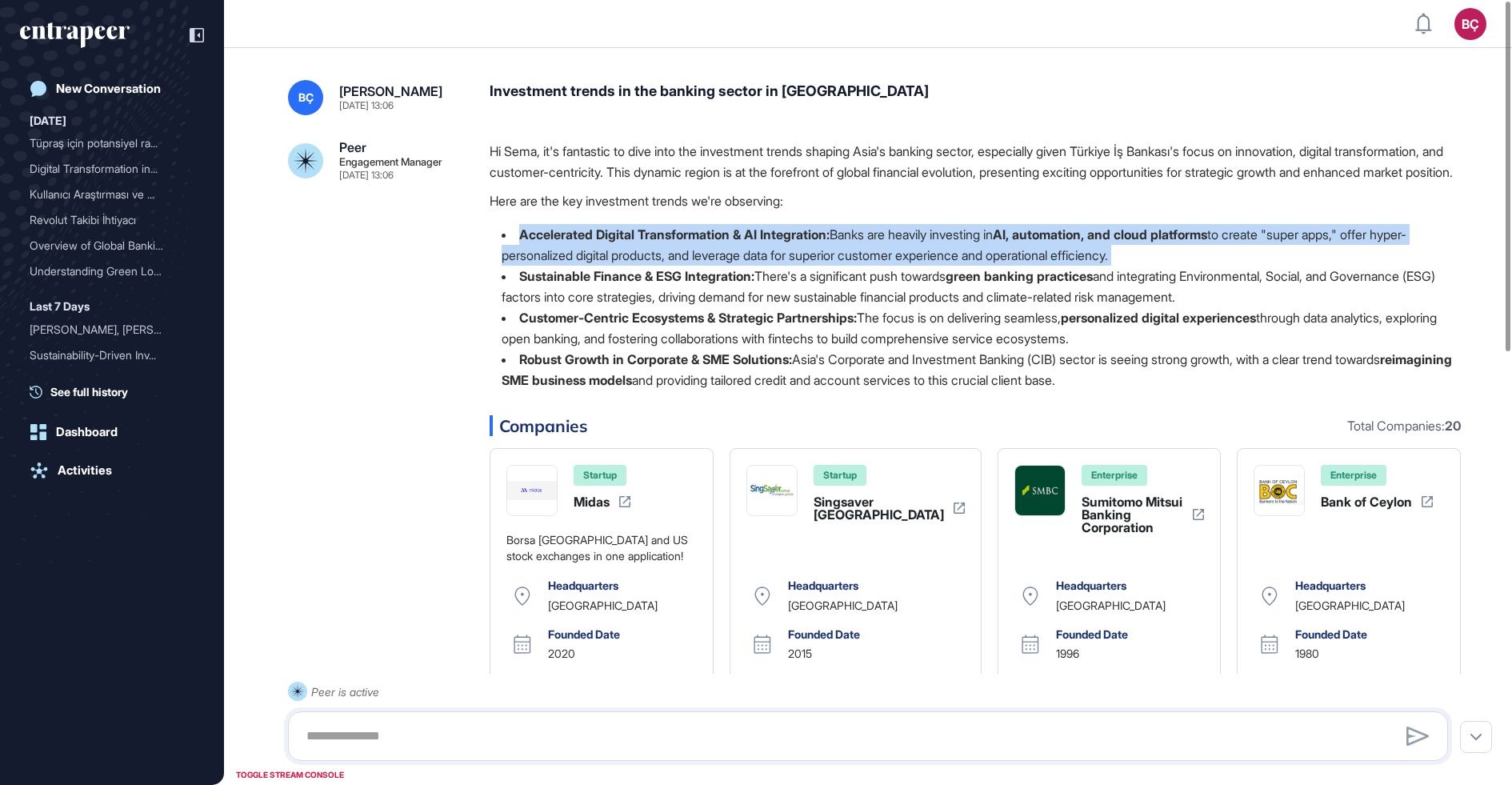
click at [700, 266] on li "Accelerated Digital Transformation & AI Integration: Banks are heavily investin…" at bounding box center [975, 245] width 971 height 42
click at [697, 285] on li "Sustainable Finance & ESG Integration: There's a significant push towards green…" at bounding box center [975, 286] width 971 height 42
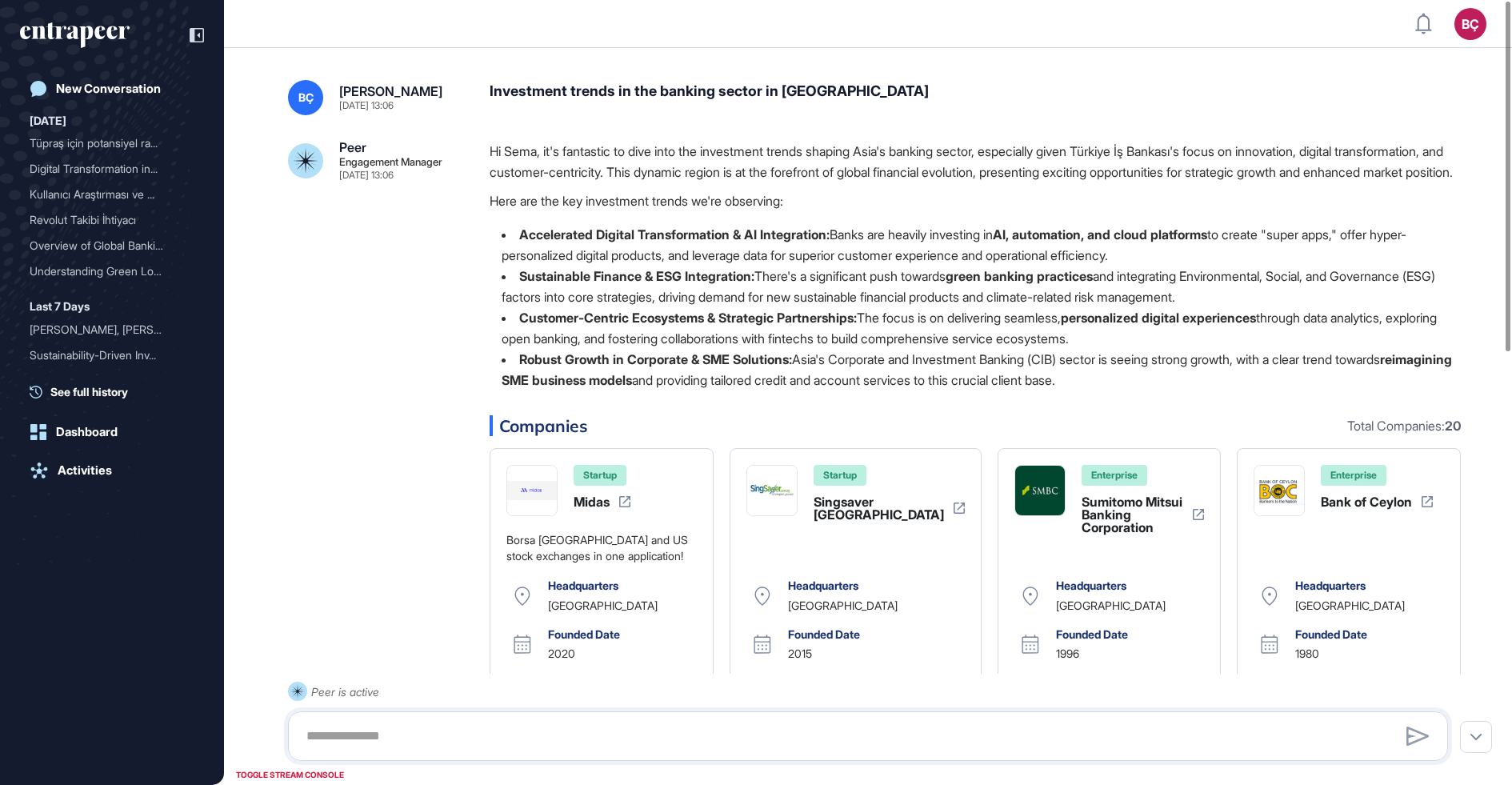
click at [694, 285] on strong "Sustainable Finance & ESG Integration:" at bounding box center [636, 275] width 235 height 16
click at [693, 308] on li "Sustainable Finance & ESG Integration: There's a significant push towards green…" at bounding box center [975, 286] width 971 height 42
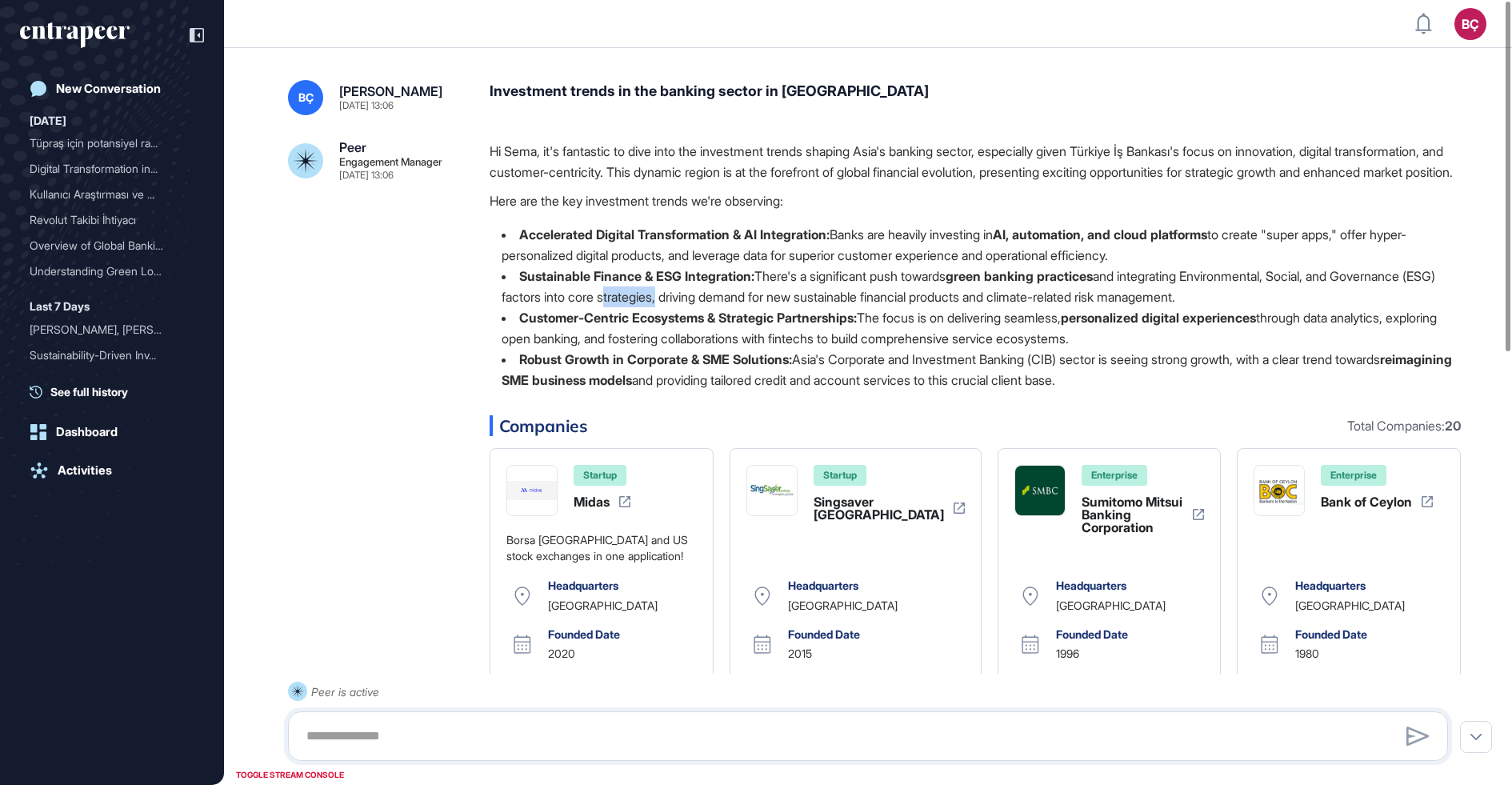
click at [693, 308] on li "Sustainable Finance & ESG Integration: There's a significant push towards green…" at bounding box center [975, 286] width 971 height 42
click at [693, 325] on strong "Customer-Centric Ecosystems & Strategic Partnerships:" at bounding box center [687, 317] width 337 height 16
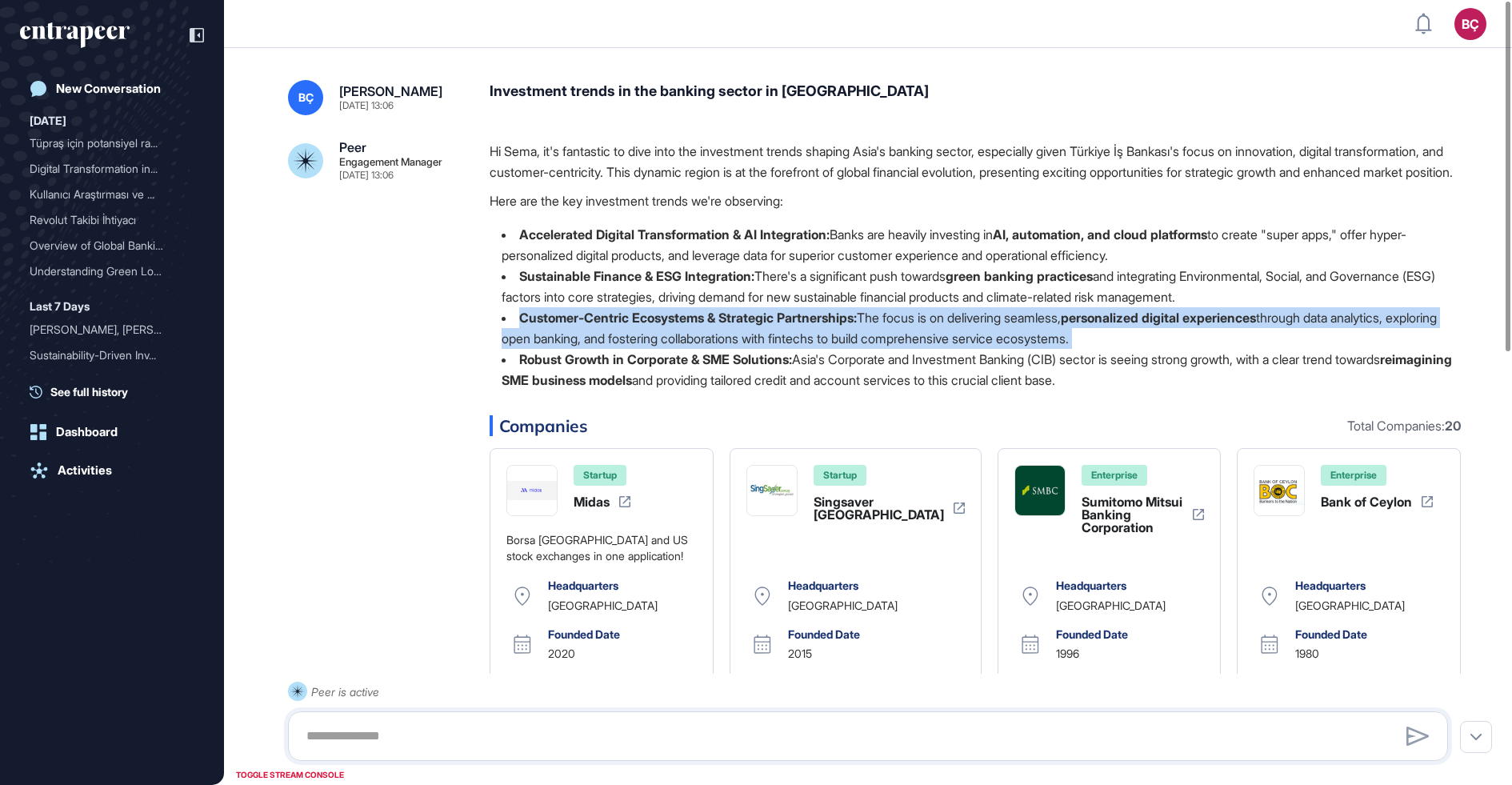
click at [693, 325] on strong "Customer-Centric Ecosystems & Strategic Partnerships:" at bounding box center [687, 317] width 337 height 16
click at [688, 348] on li "Customer-Centric Ecosystems & Strategic Partnerships: The focus is on deliverin…" at bounding box center [975, 328] width 971 height 42
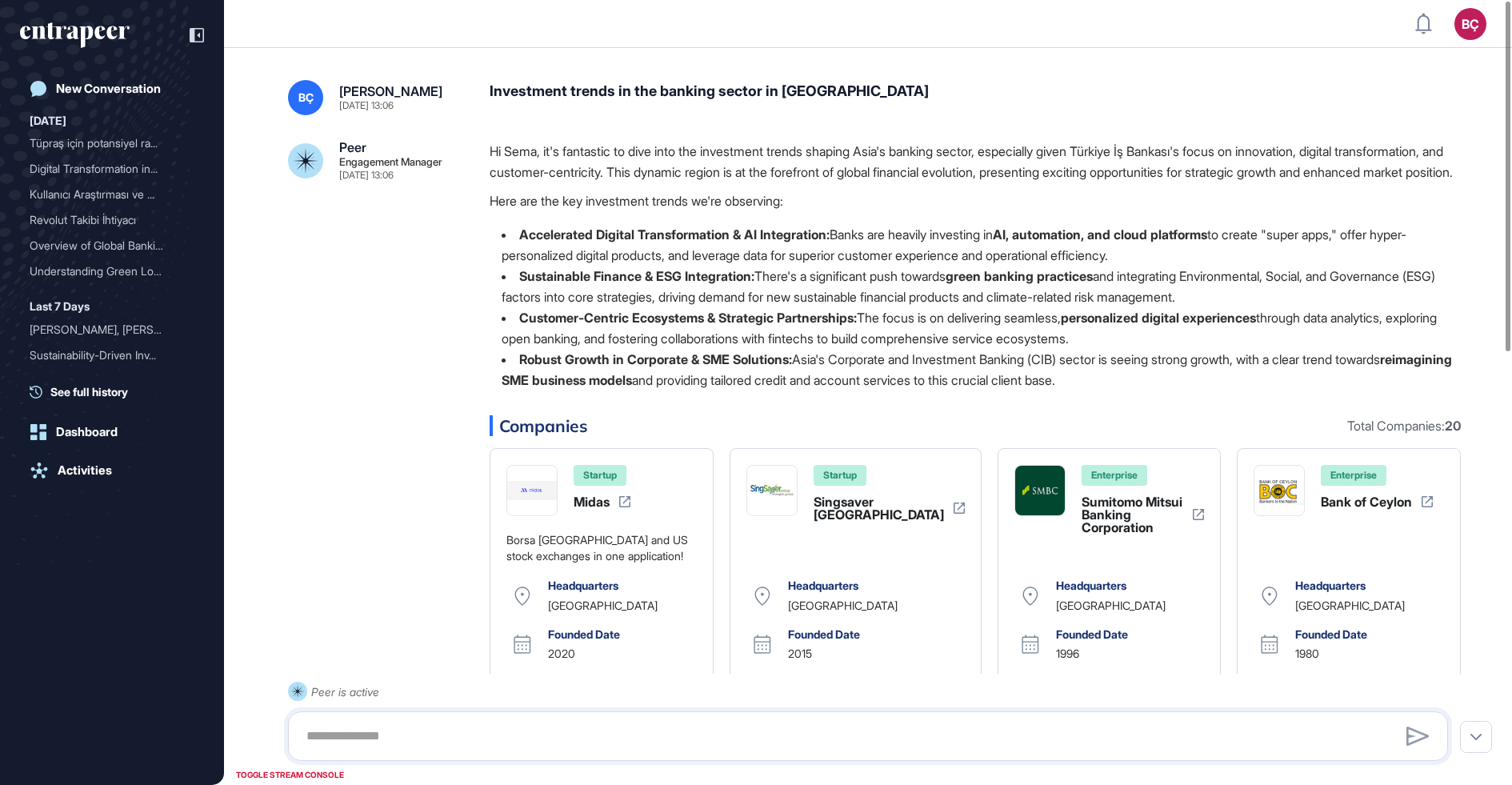
click at [687, 367] on strong "Robust Growth in Corporate & SME Solutions:" at bounding box center [655, 359] width 272 height 16
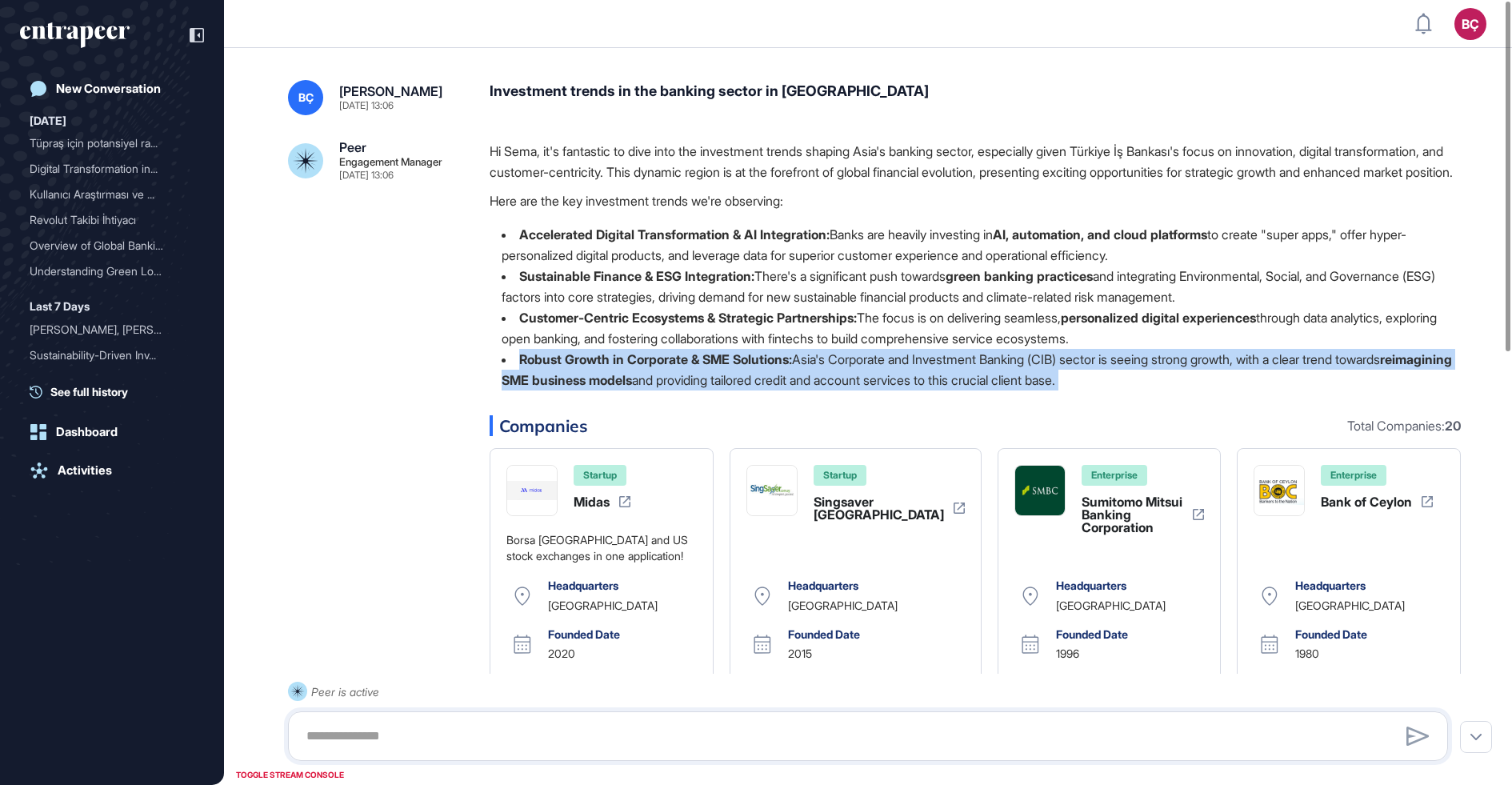
click at [687, 367] on strong "Robust Growth in Corporate & SME Solutions:" at bounding box center [655, 359] width 272 height 16
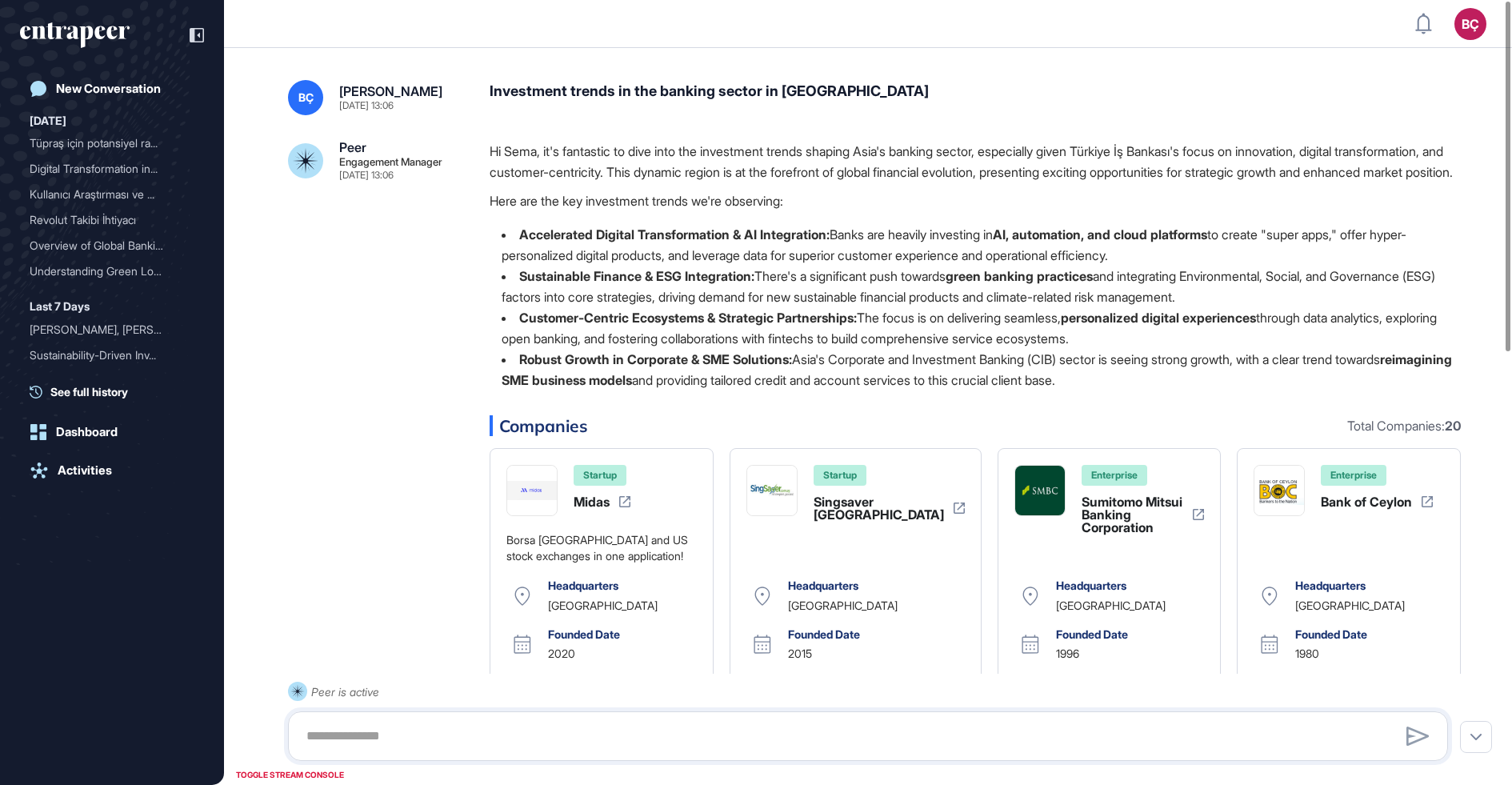
click at [687, 388] on strong "reimagining SME business models" at bounding box center [976, 370] width 951 height 37
click at [688, 308] on li "Sustainable Finance & ESG Integration: There's a significant push towards green…" at bounding box center [975, 286] width 971 height 42
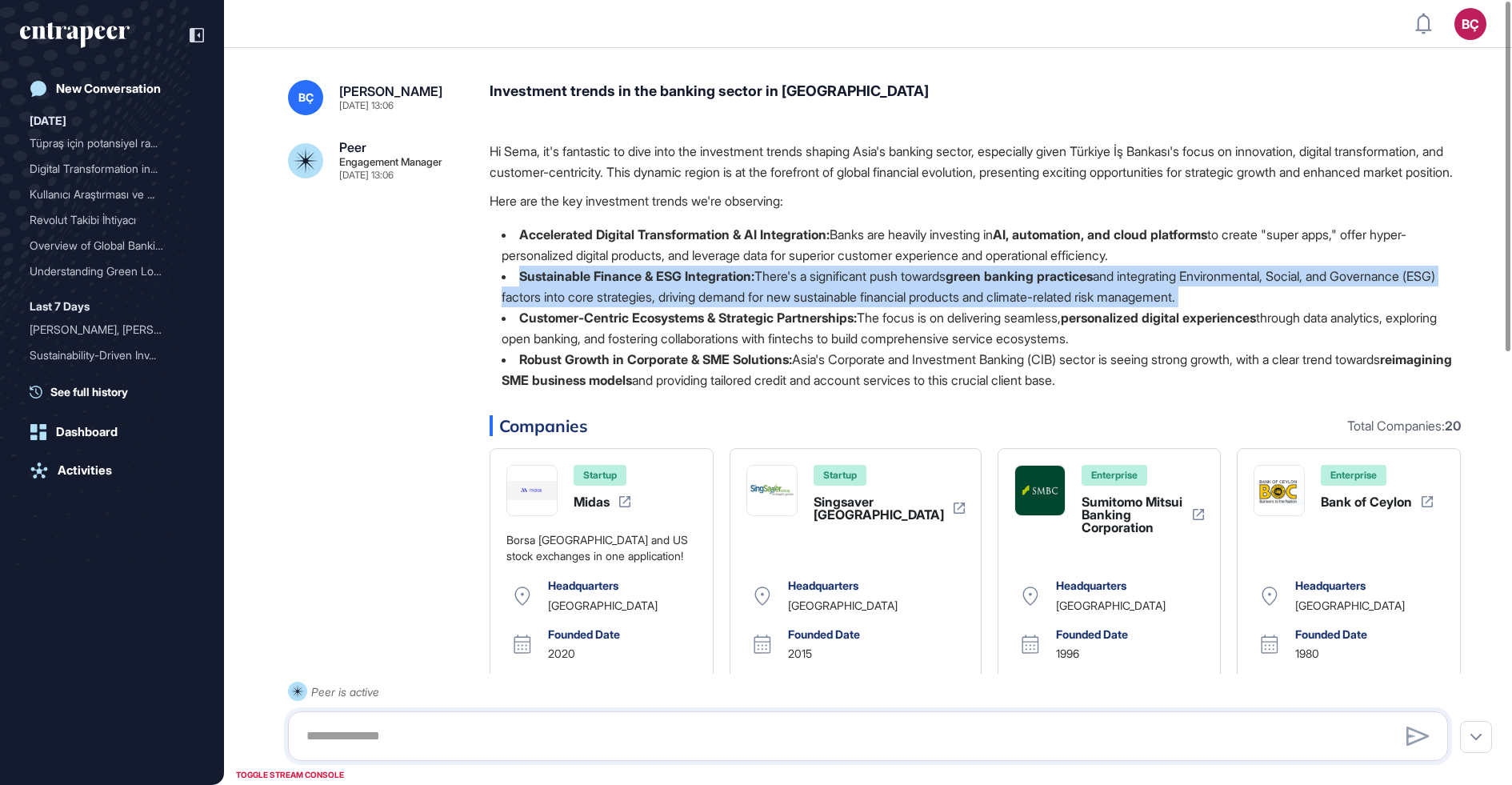
click at [688, 308] on li "Sustainable Finance & ESG Integration: There's a significant push towards green…" at bounding box center [975, 286] width 971 height 42
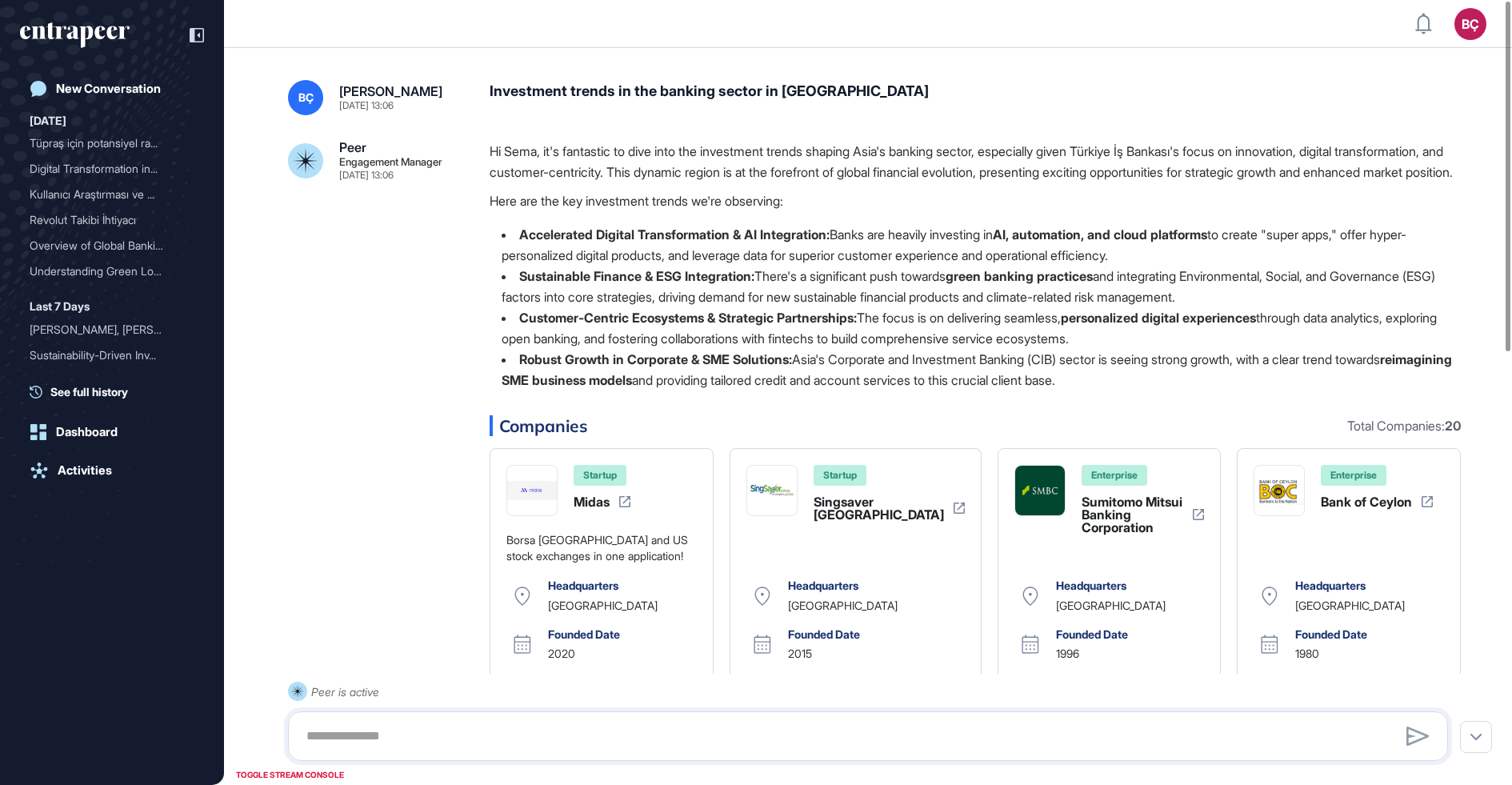
click at [676, 244] on li "Accelerated Digital Transformation & AI Integration: Banks are heavily investin…" at bounding box center [975, 245] width 971 height 42
click at [674, 243] on strong "Accelerated Digital Transformation & AI Integration:" at bounding box center [674, 234] width 310 height 16
click at [659, 285] on strong "Sustainable Finance & ESG Integration:" at bounding box center [636, 275] width 235 height 16
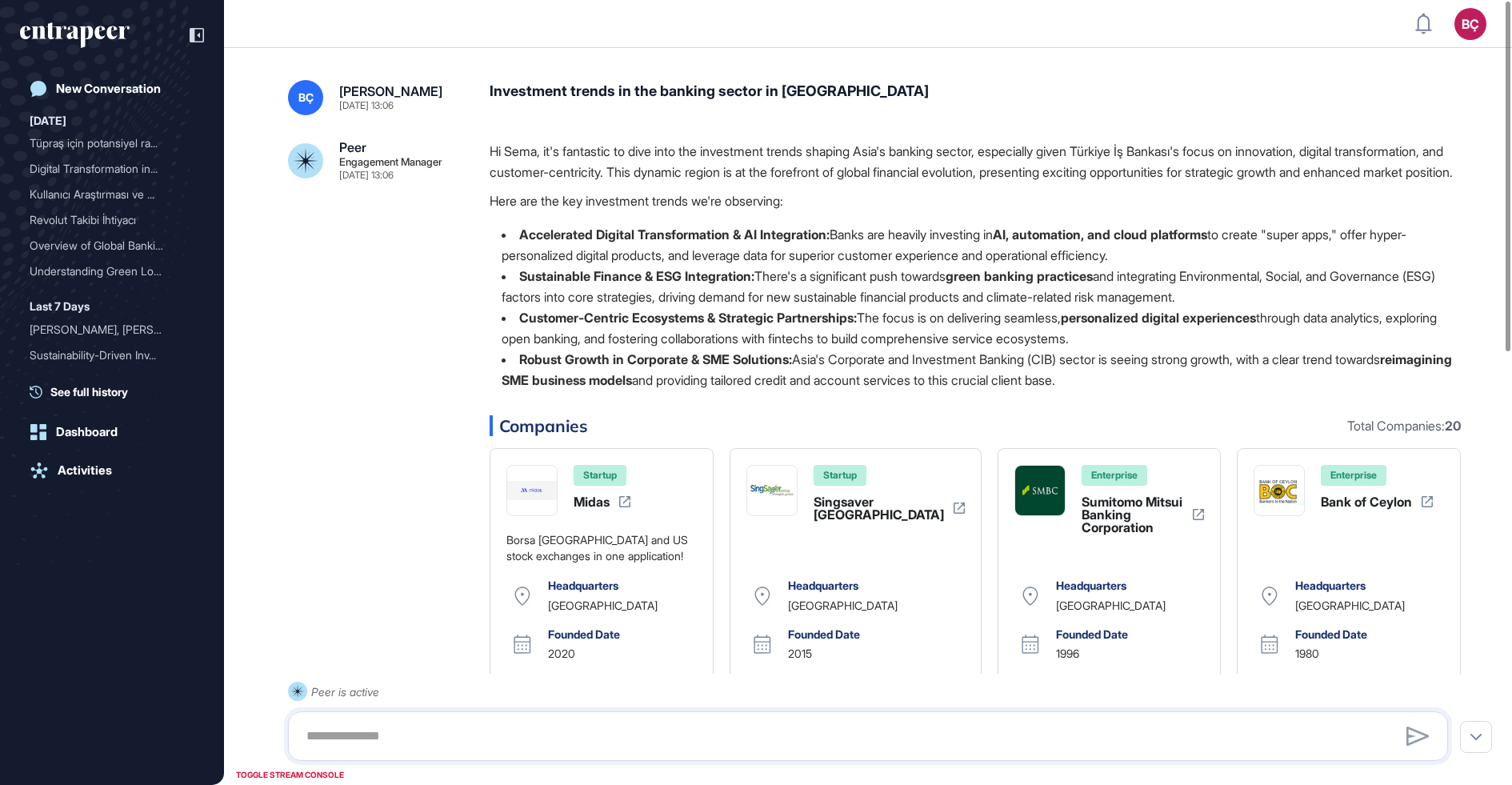
click at [648, 308] on li "Sustainable Finance & ESG Integration: There's a significant push towards green…" at bounding box center [975, 286] width 971 height 42
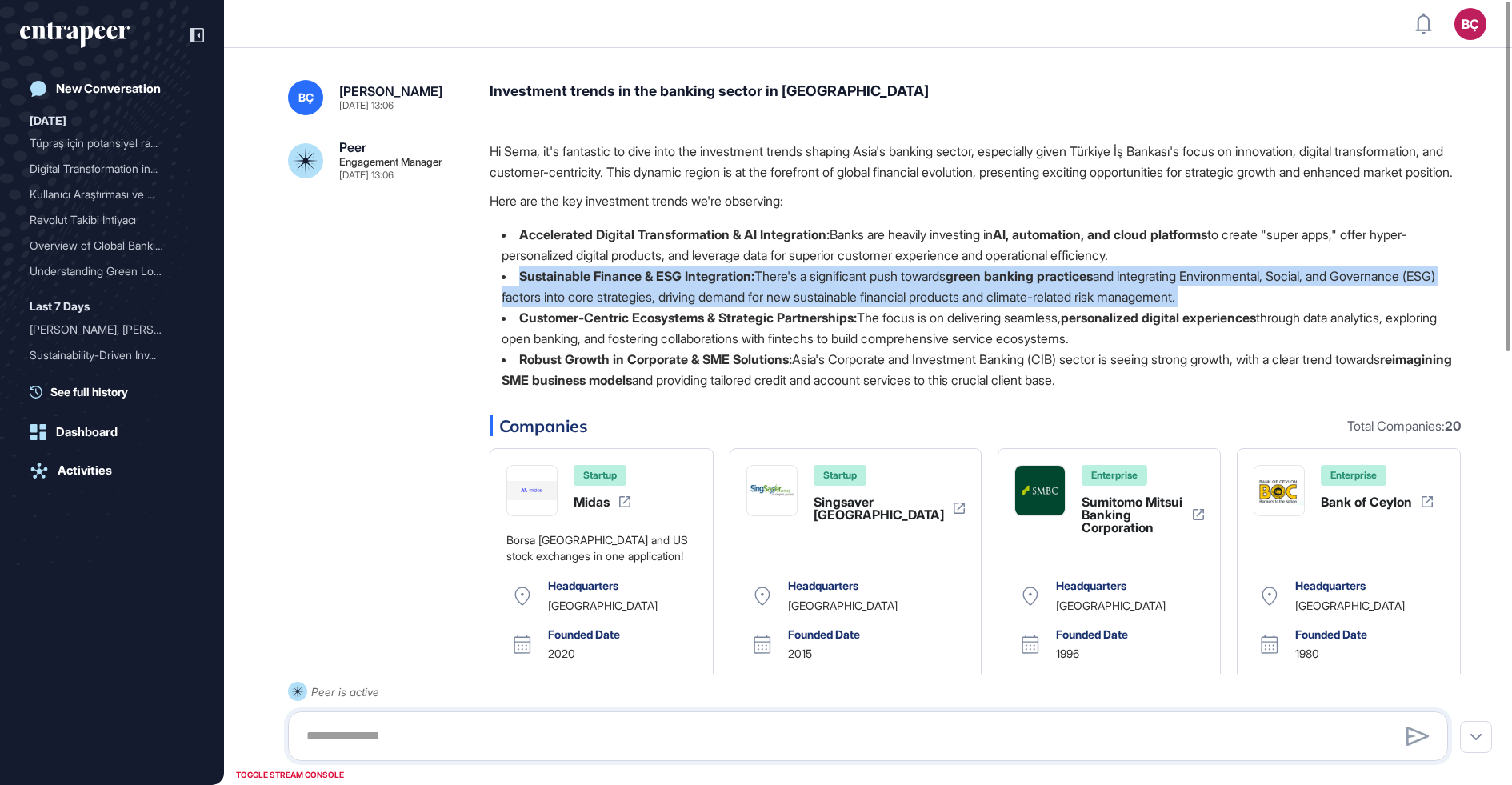
click at [648, 308] on li "Sustainable Finance & ESG Integration: There's a significant push towards green…" at bounding box center [975, 286] width 971 height 42
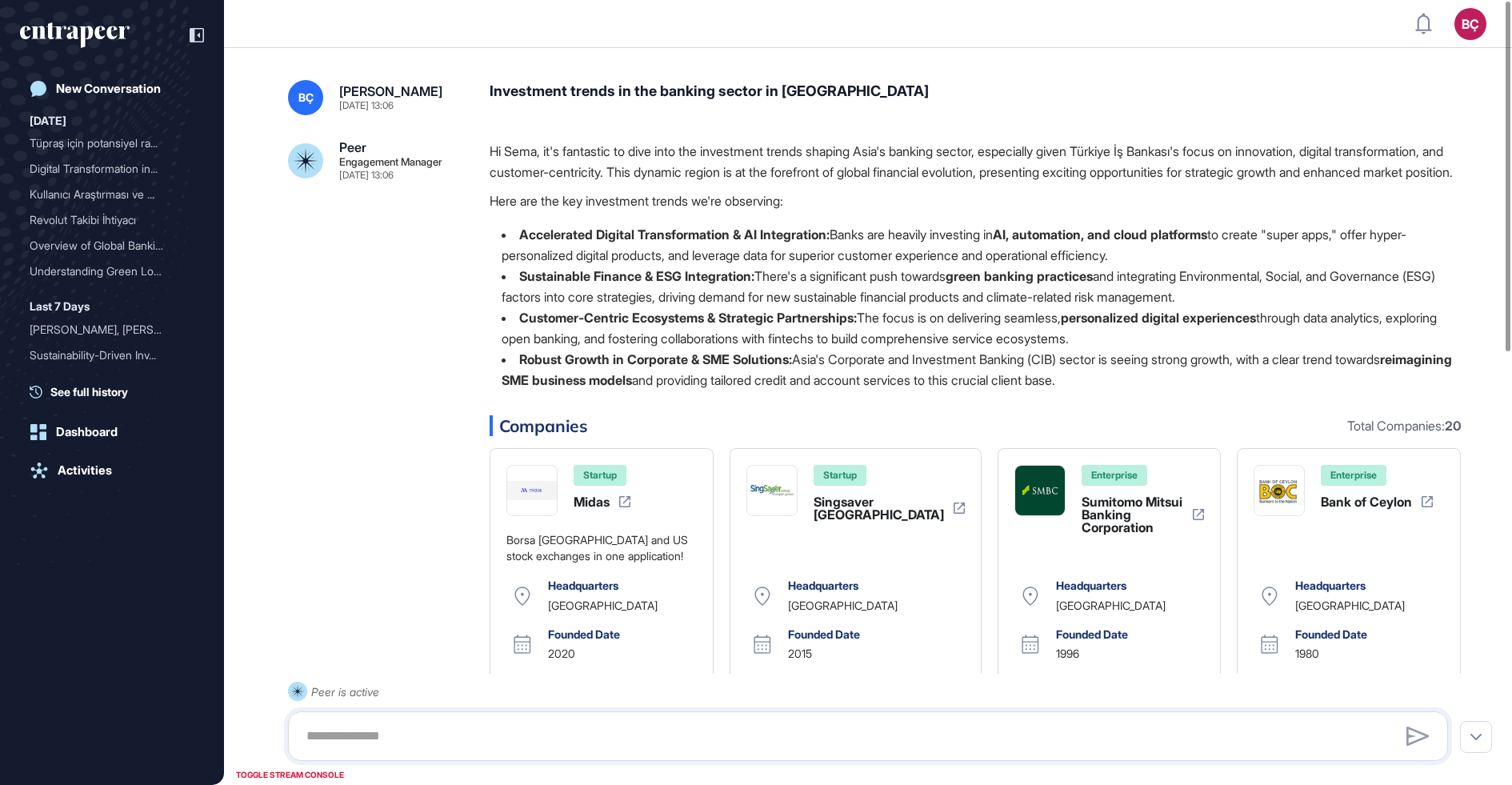
click at [665, 266] on li "Accelerated Digital Transformation & AI Integration: Banks are heavily investin…" at bounding box center [975, 245] width 971 height 42
